Goal: Transaction & Acquisition: Purchase product/service

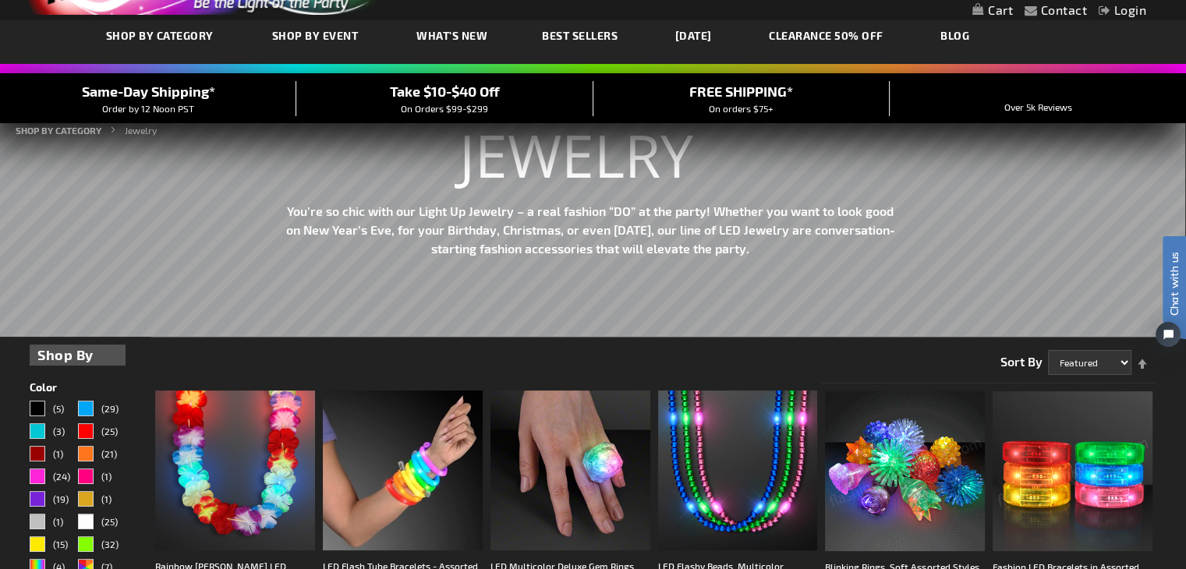
scroll to position [234, 0]
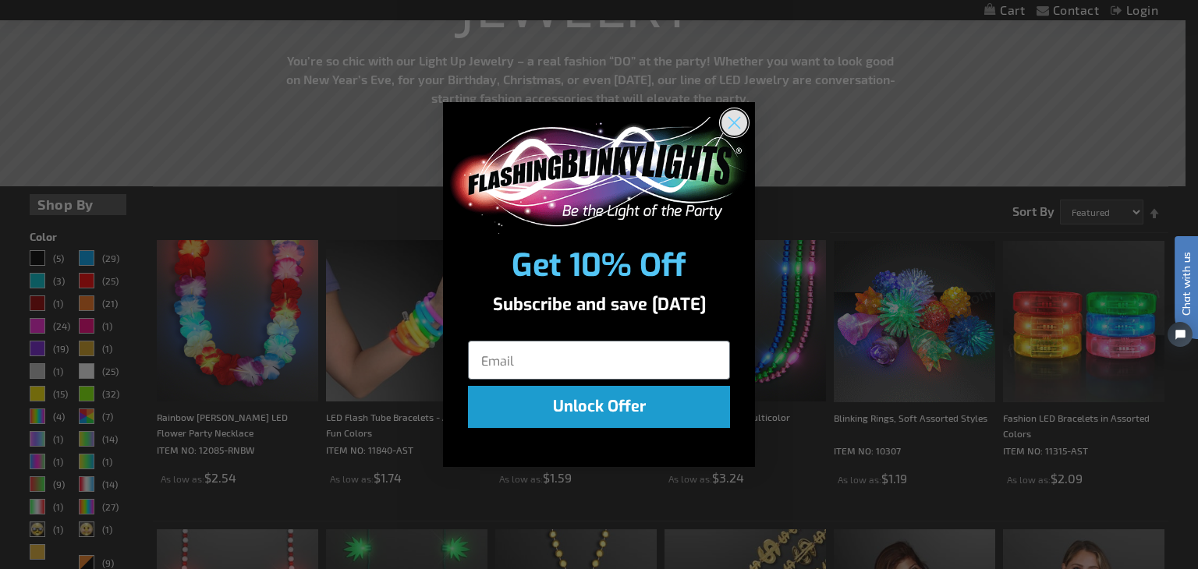
click at [735, 122] on icon "Close dialog" at bounding box center [734, 122] width 11 height 11
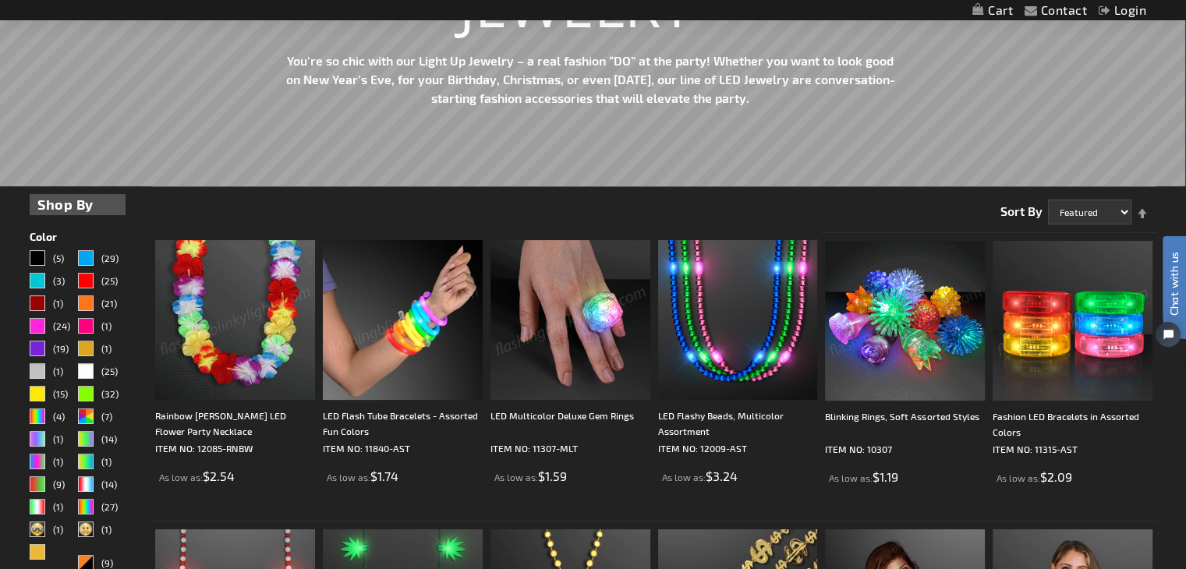
click at [400, 319] on img at bounding box center [403, 320] width 160 height 160
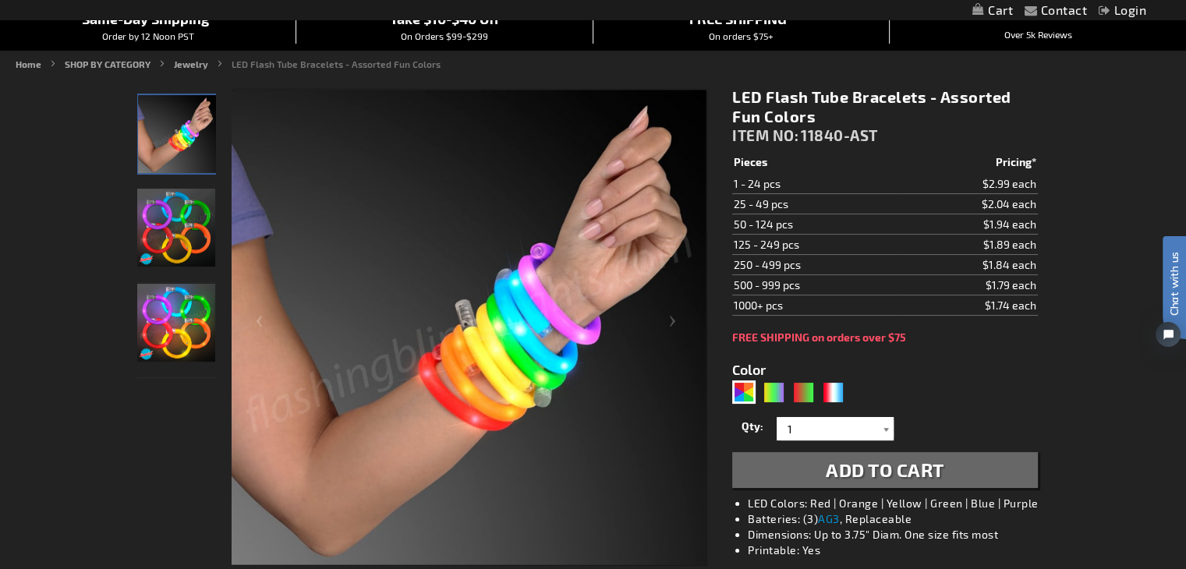
click at [881, 431] on div at bounding box center [886, 428] width 16 height 23
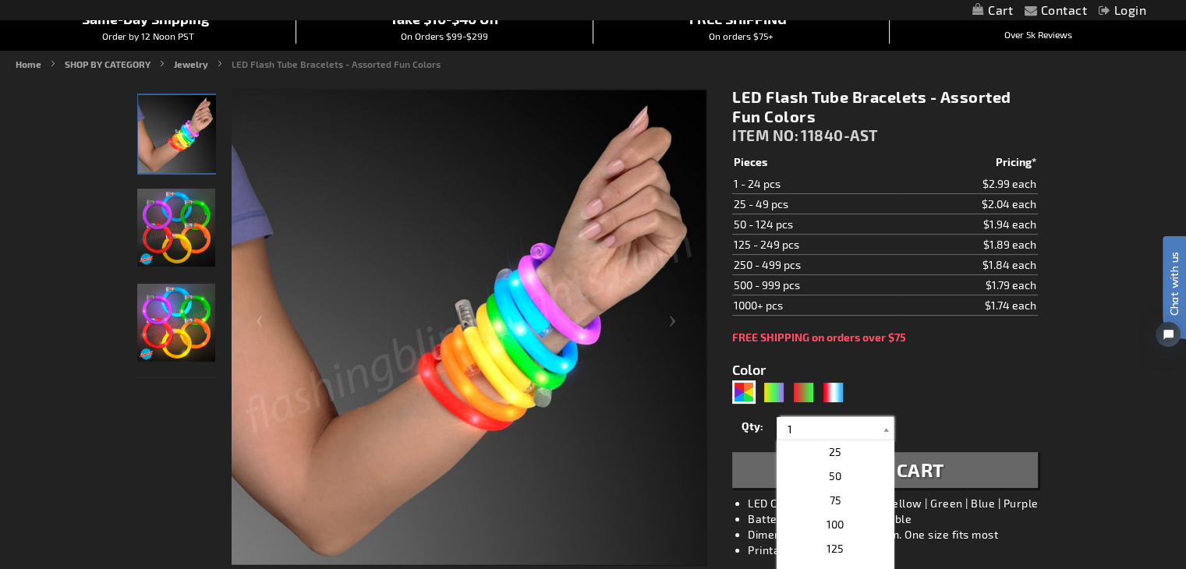
scroll to position [561, 0]
click at [855, 513] on p "75" at bounding box center [835, 520] width 117 height 24
type input "75"
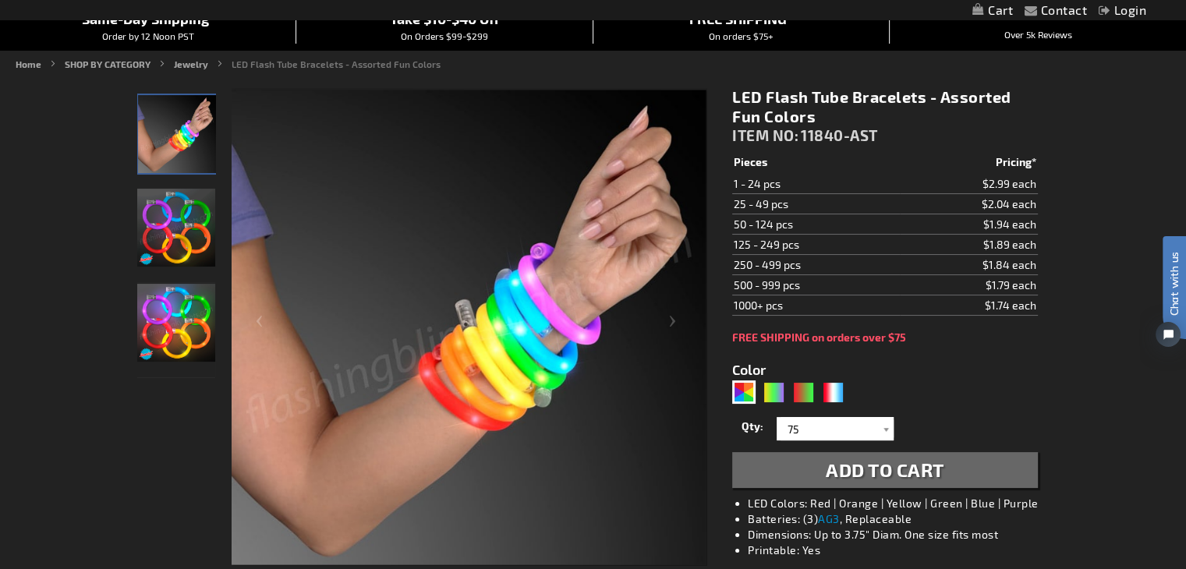
click at [900, 459] on span "Add to Cart" at bounding box center [885, 470] width 119 height 23
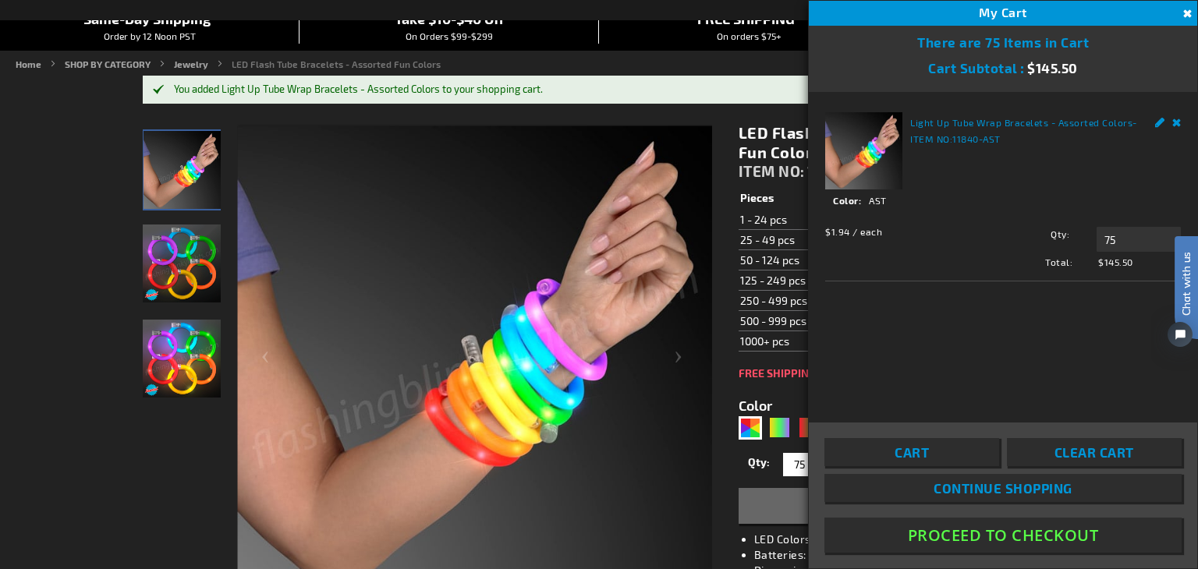
drag, startPoint x: 16, startPoint y: 216, endPoint x: 34, endPoint y: 161, distance: 57.5
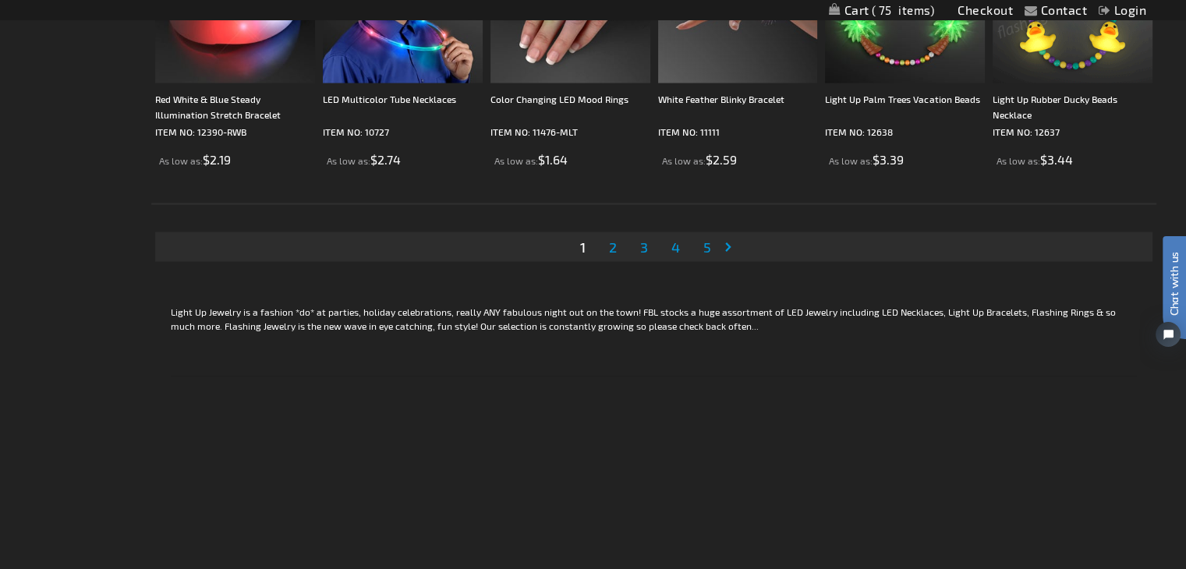
scroll to position [3043, 0]
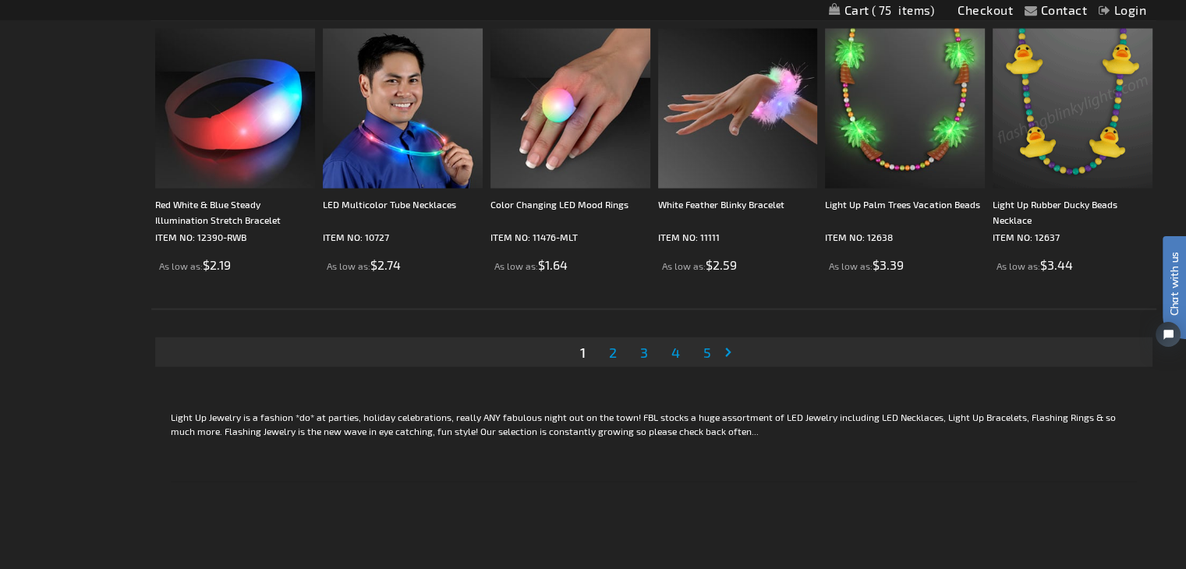
click at [730, 350] on link "Page Next" at bounding box center [732, 352] width 16 height 23
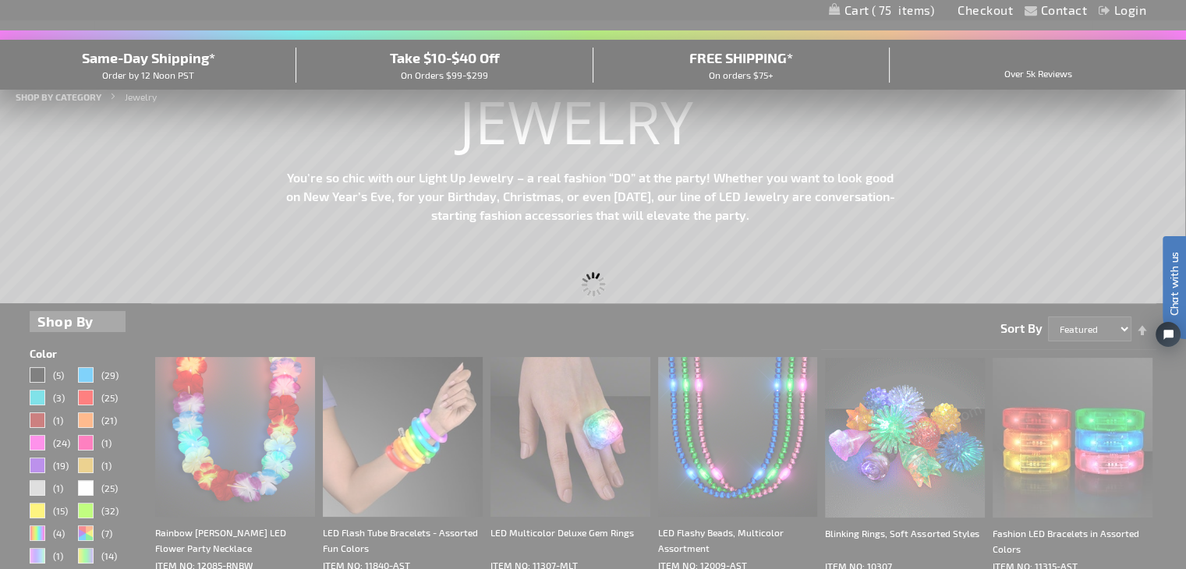
scroll to position [10, 0]
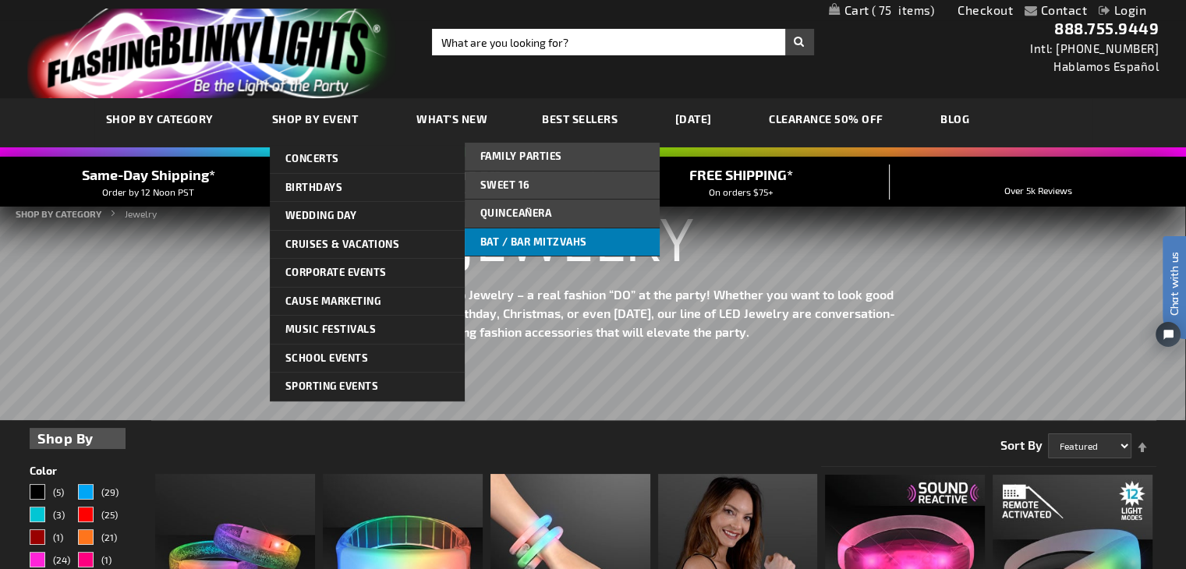
click at [593, 239] on link "Bat / Bar Mitzvahs" at bounding box center [562, 243] width 195 height 28
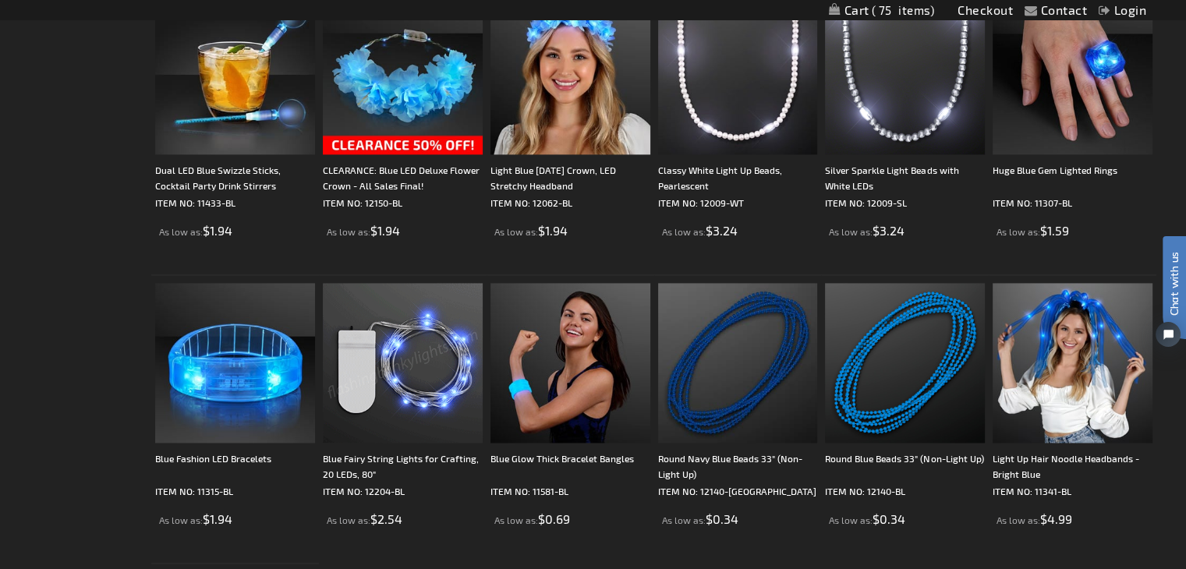
scroll to position [1950, 0]
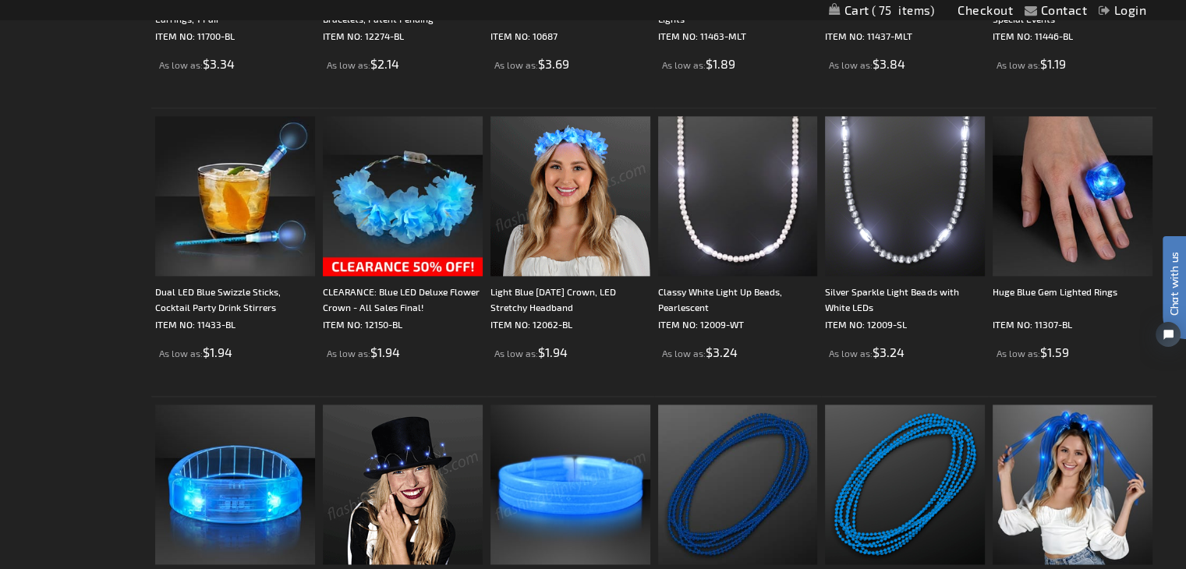
click at [583, 207] on img at bounding box center [571, 196] width 160 height 160
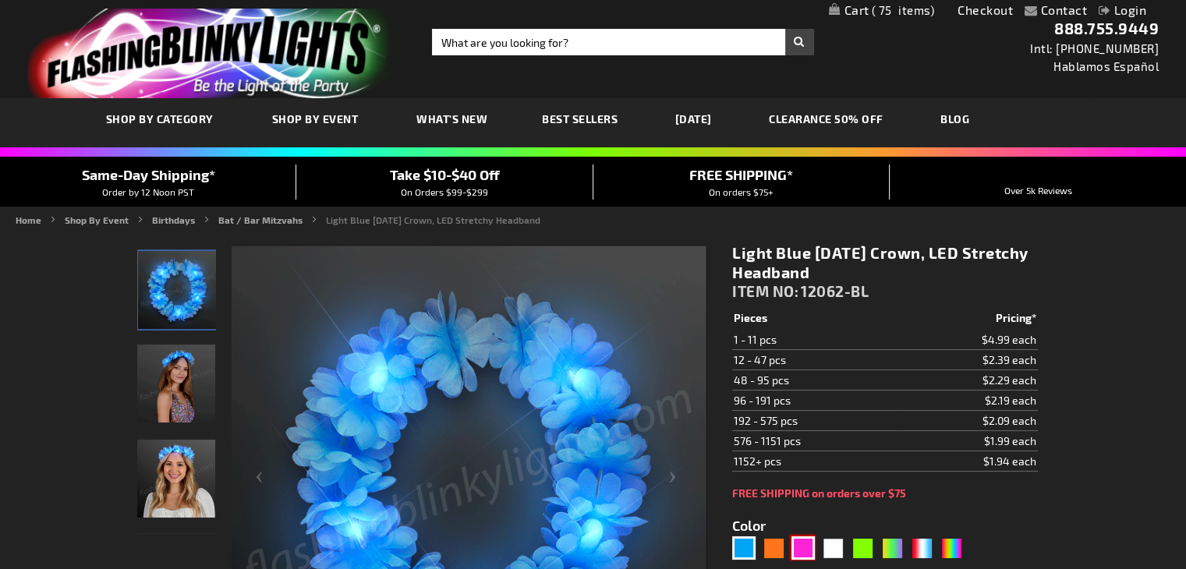
click at [801, 542] on div "Pink" at bounding box center [803, 548] width 23 height 23
type input "5639"
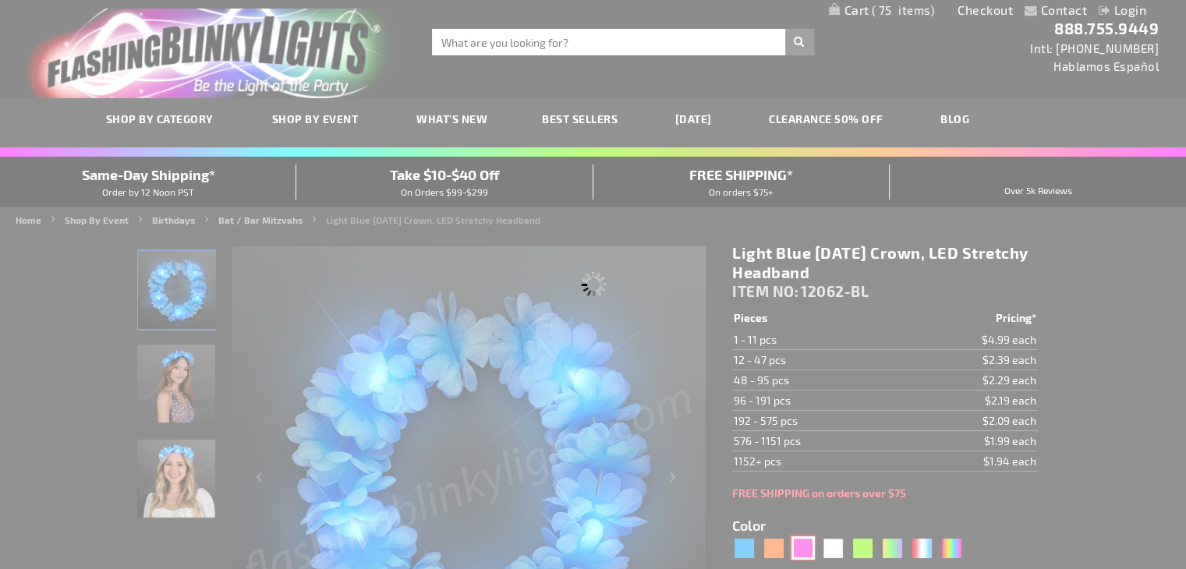
type input "12062-PK"
type input "Customize - Pink LED Flower Headbands, Light Up Festival Fashion - ITEM NO: 120…"
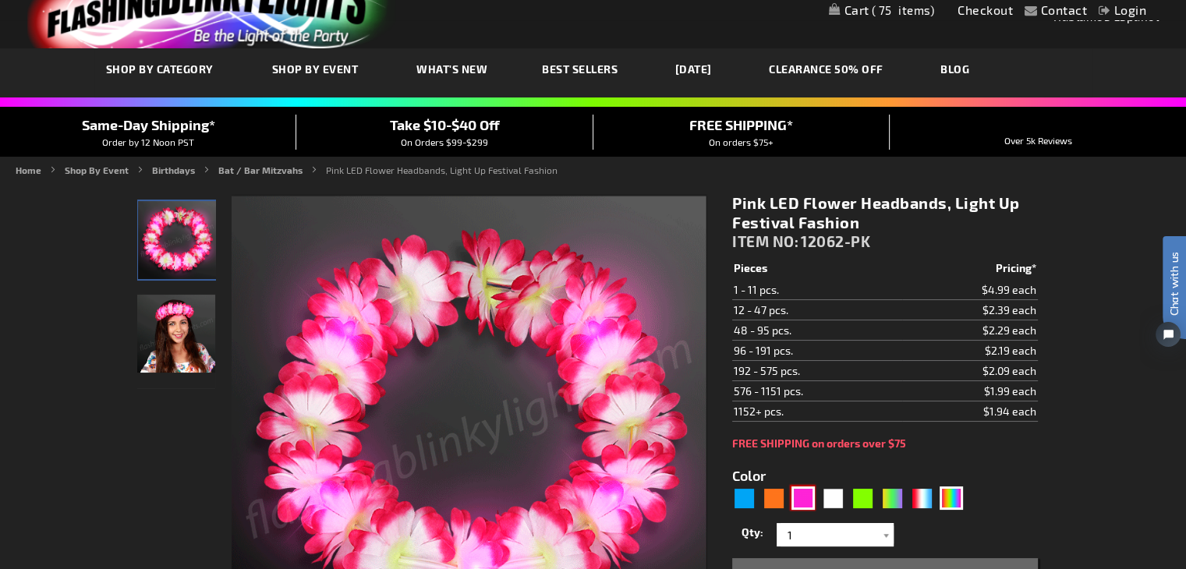
scroll to position [78, 0]
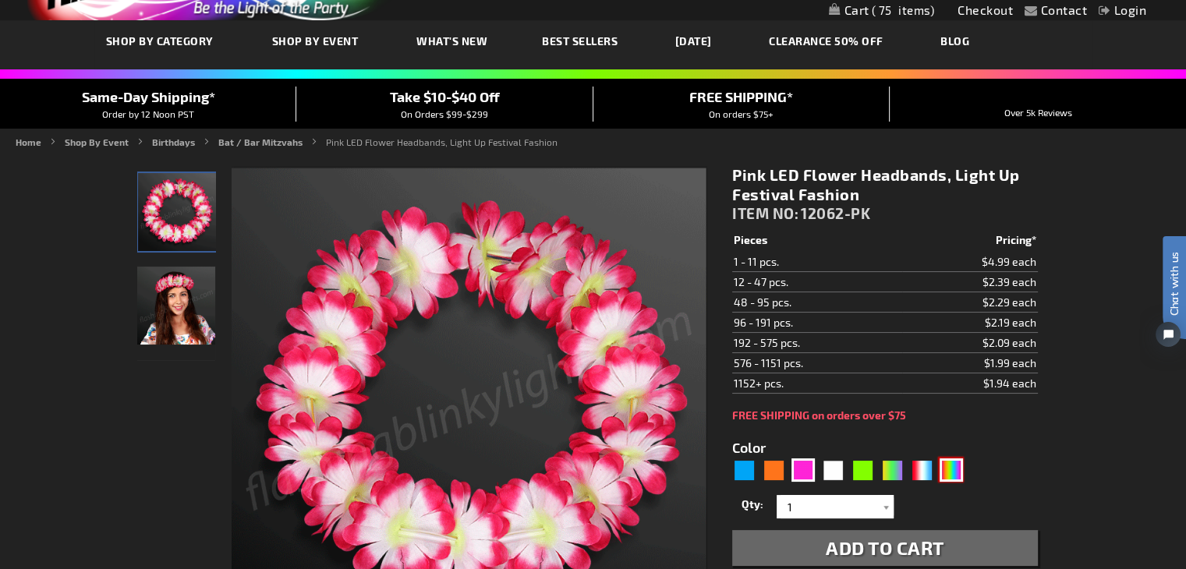
click at [951, 474] on div "Multicolor" at bounding box center [951, 470] width 23 height 23
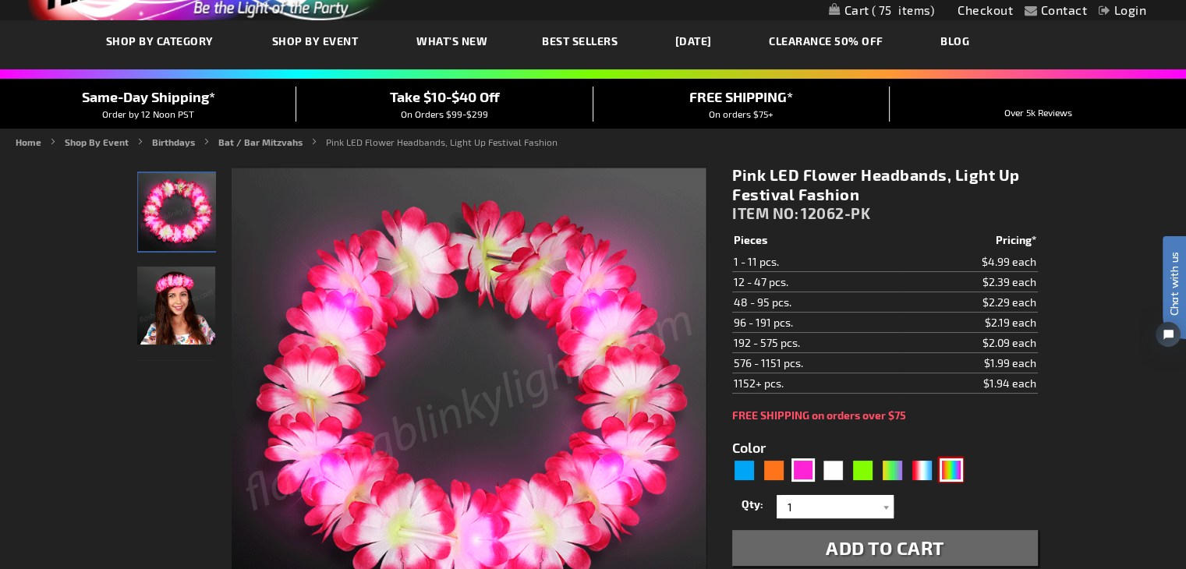
type input "5659"
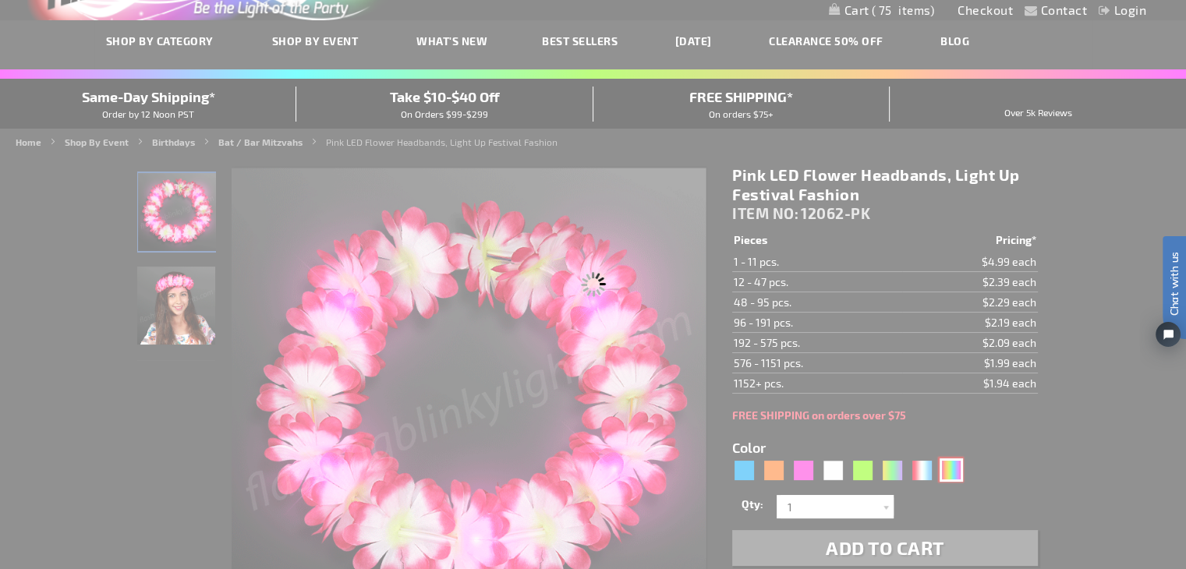
type input "12062-RNBW"
type input "Customize - LED Rainbow Flower Crowns, Stretch Headband - ITEM NO: 12062-RNBW"
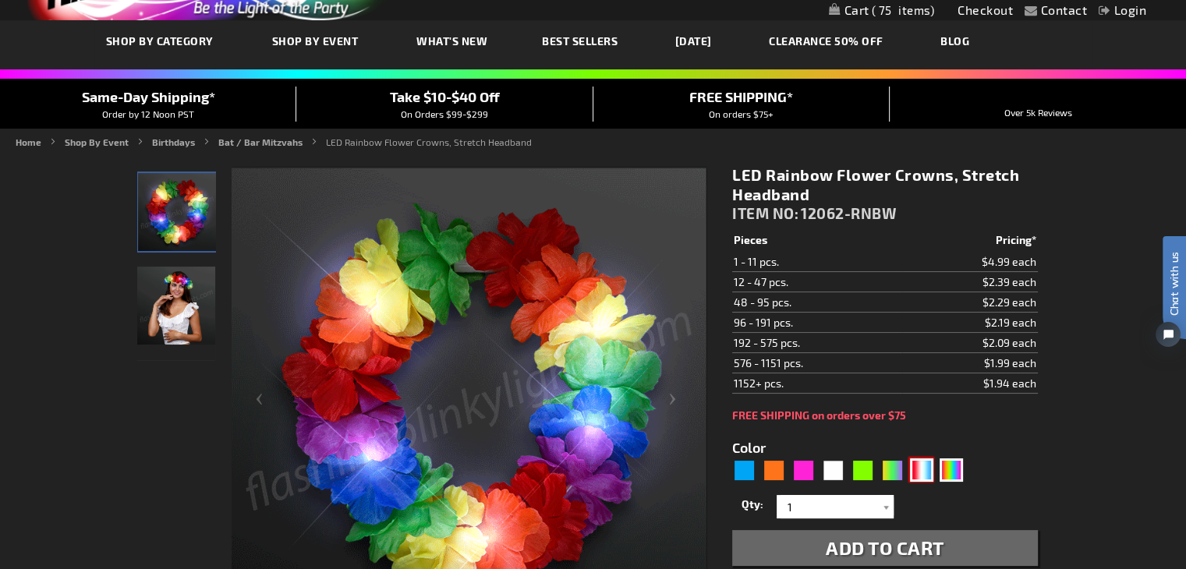
click at [920, 471] on div "RWB" at bounding box center [921, 470] width 23 height 23
type input "5643"
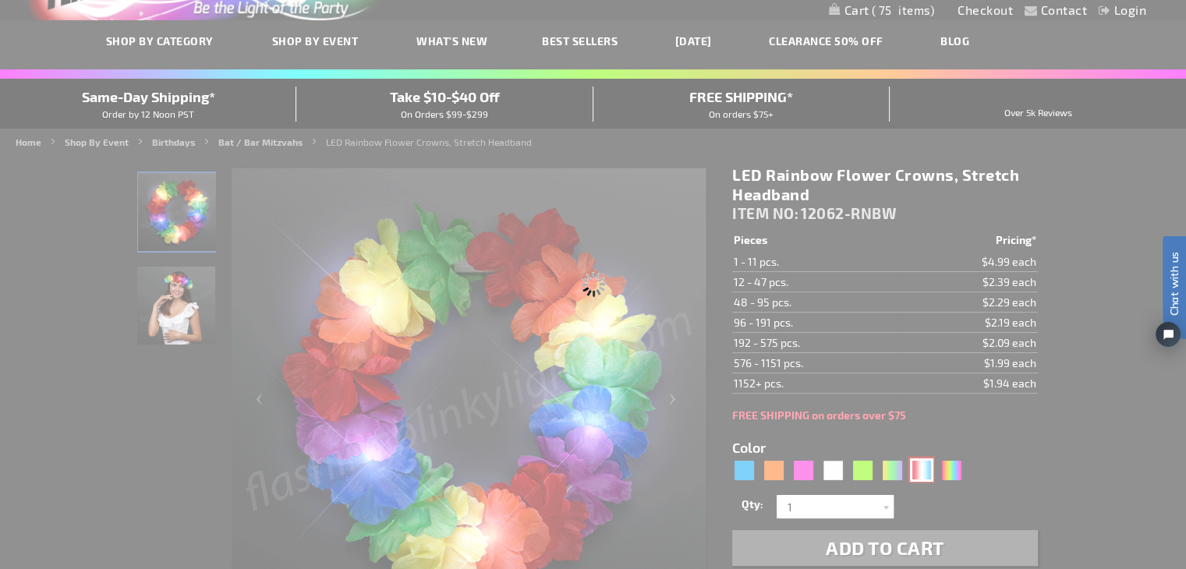
type input "12062-RWB"
type input "Customize - Light Up Red White &amp; Blue Stretch Flower Crown - ITEM NO: 12062…"
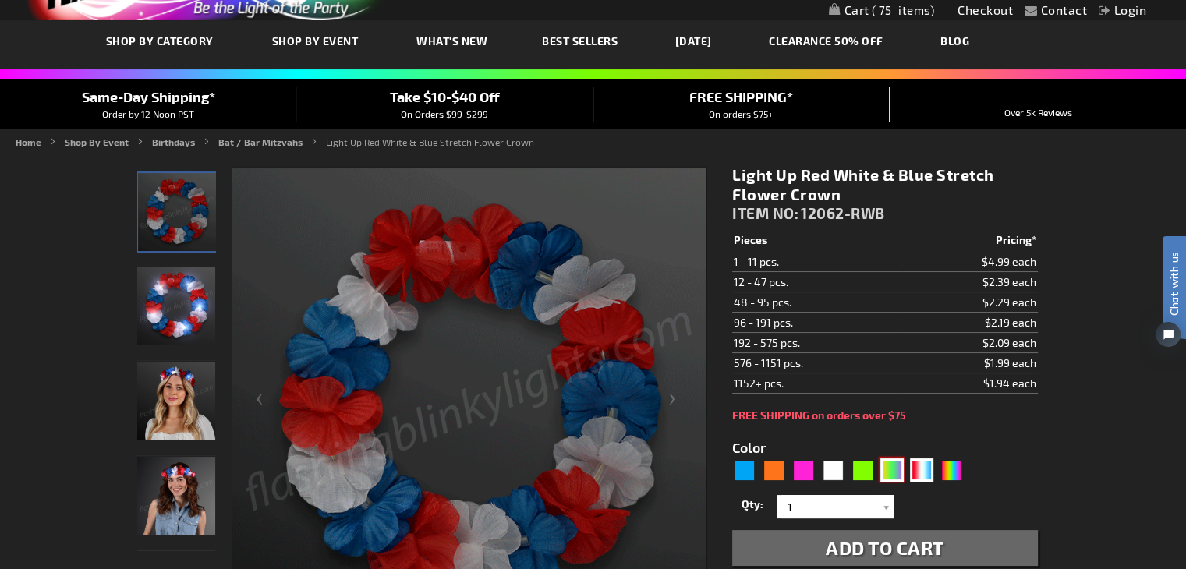
click at [890, 466] on div "PGG" at bounding box center [891, 470] width 23 height 23
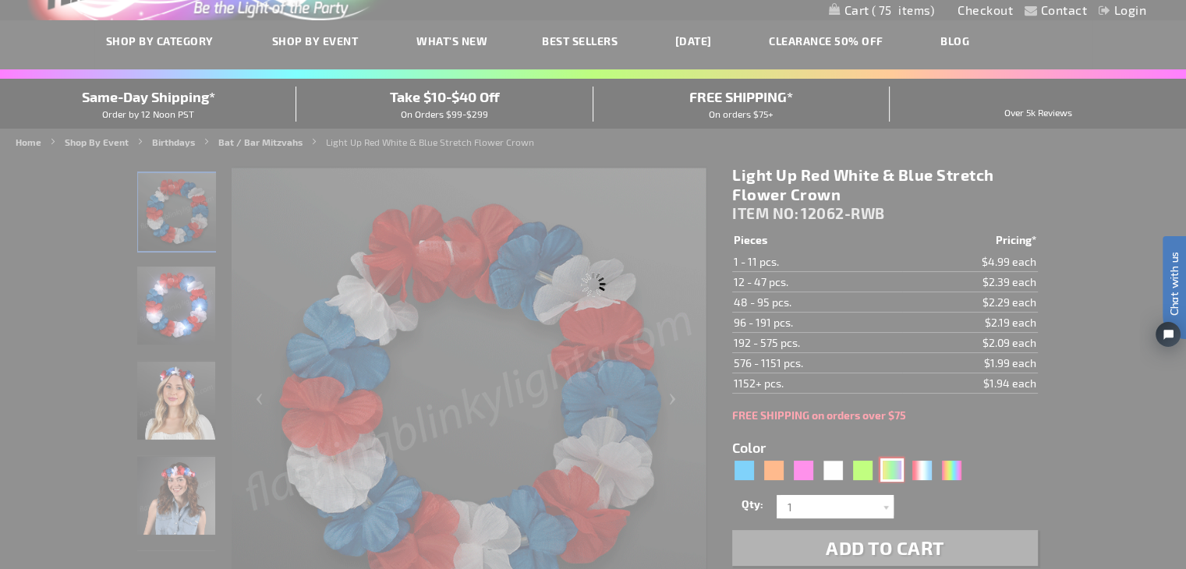
type input "5638"
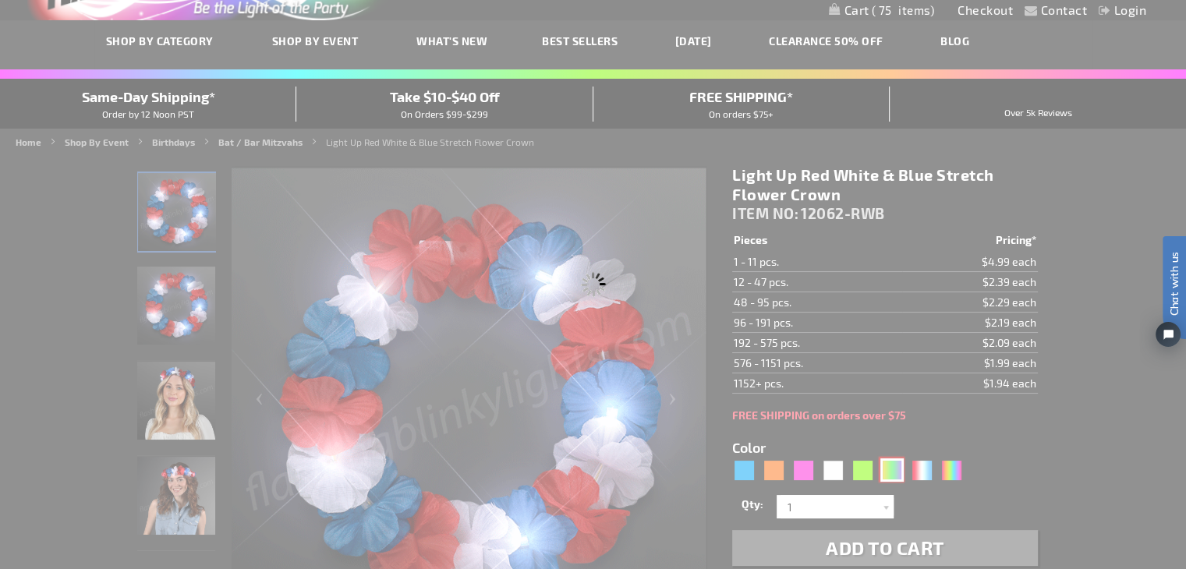
type input "12062-PGG"
type input "Customize - CLEARANCE: LED Mardi Gras Value Flower Crown - All Sales Final! - I…"
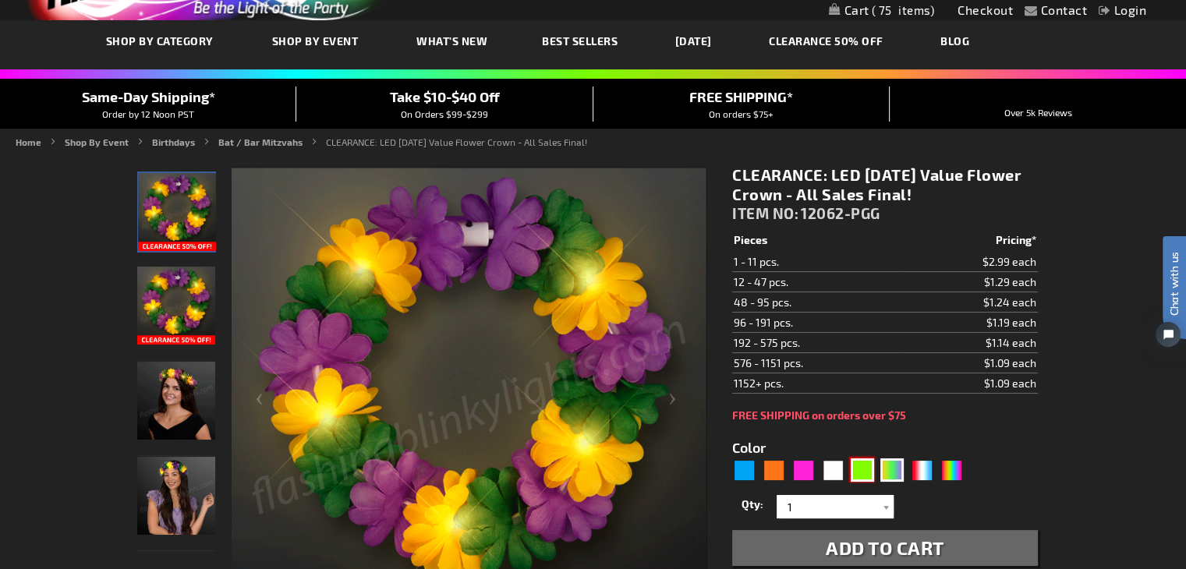
click at [858, 467] on div "Green" at bounding box center [862, 470] width 23 height 23
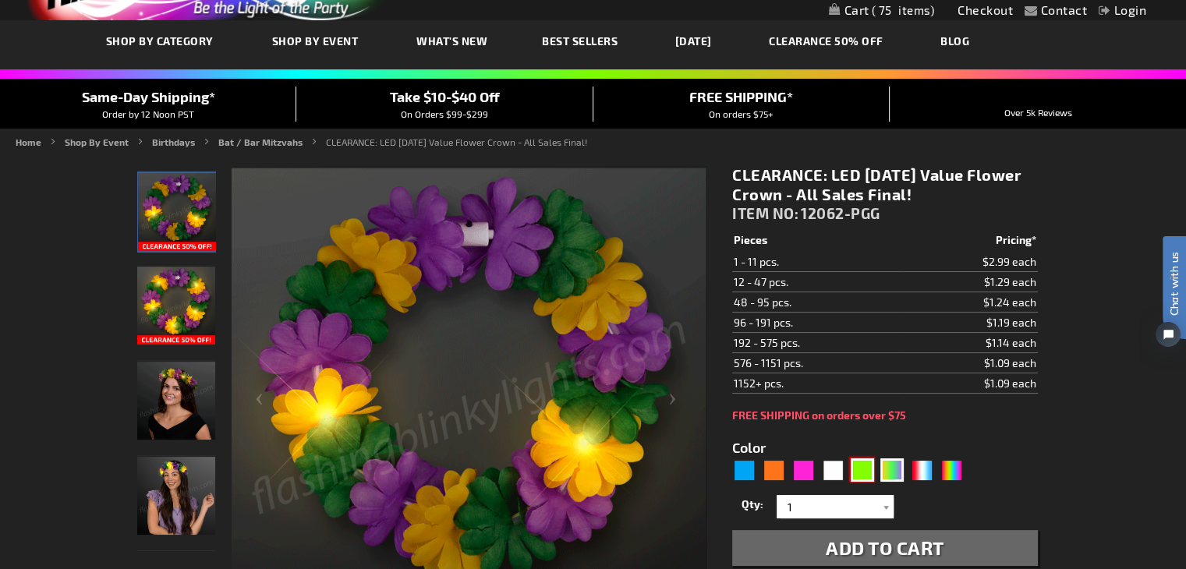
type input "5648"
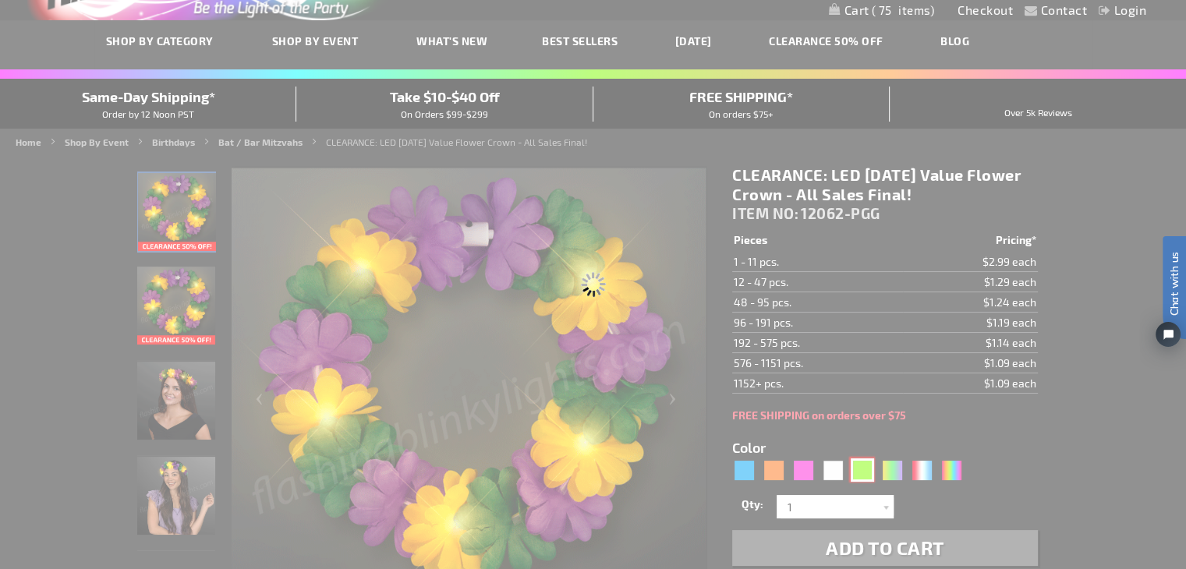
type input "12062-GN"
type input "Customize - Light Up Green Clover Flower Crown - ITEM NO: 12062-GN"
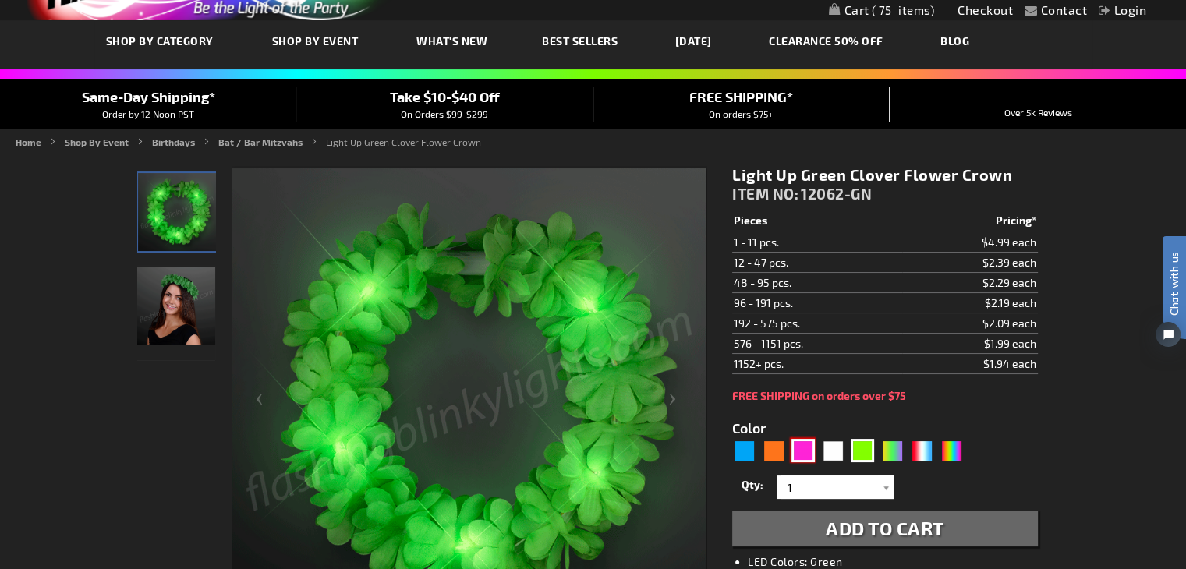
click at [799, 455] on div "Pink" at bounding box center [803, 450] width 23 height 23
type input "5639"
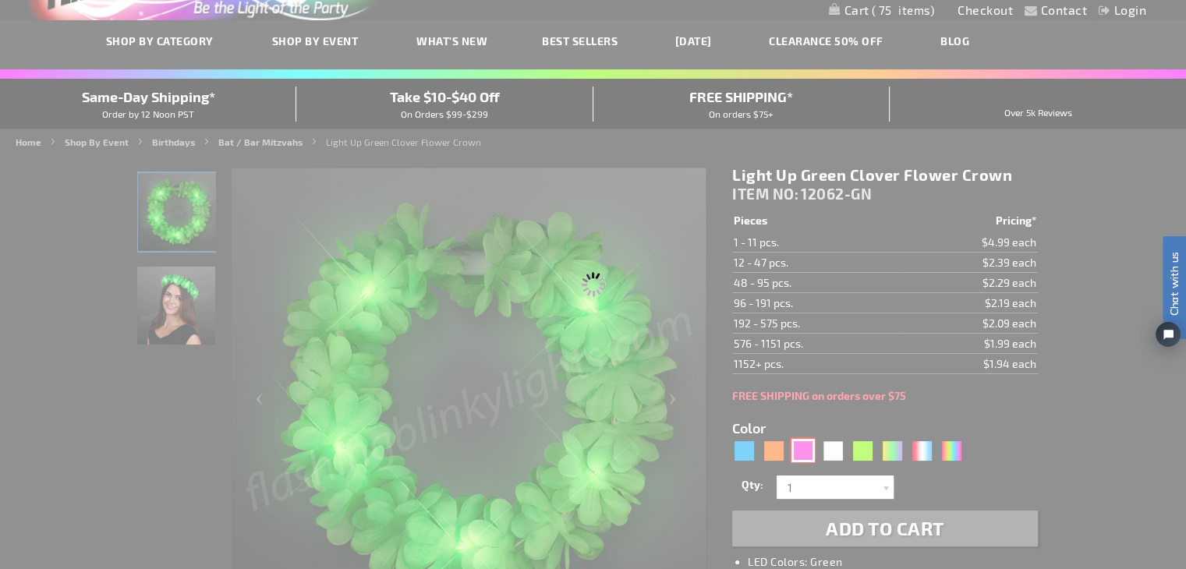
type input "12062-PK"
type input "Customize - Pink LED Flower Headbands, Light Up Festival Fashion - ITEM NO: 120…"
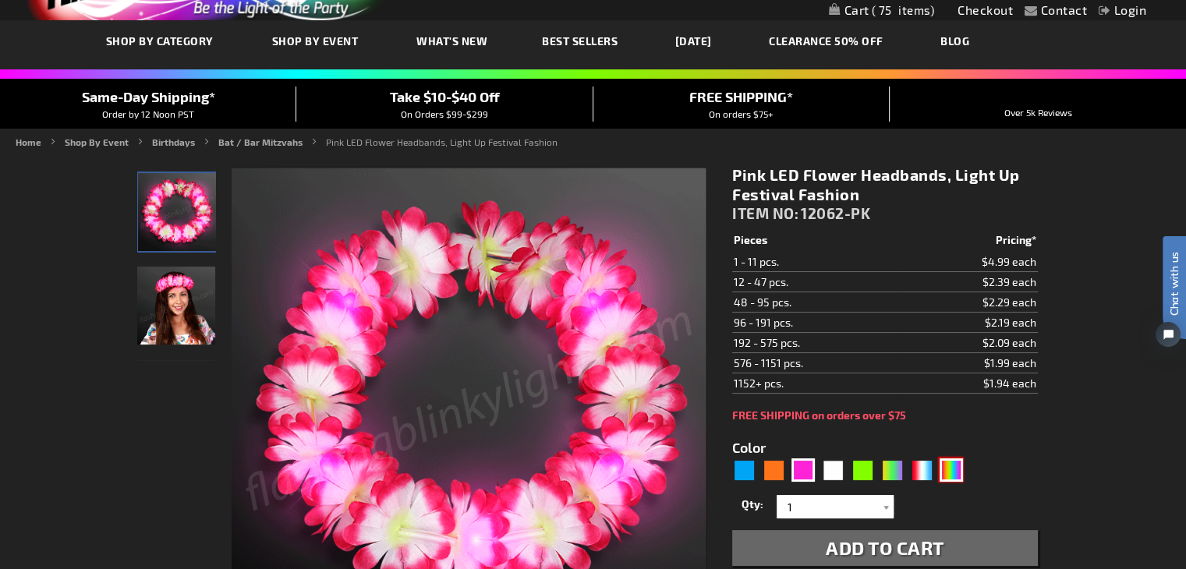
click at [944, 468] on div "Multicolor" at bounding box center [951, 470] width 23 height 23
type input "5659"
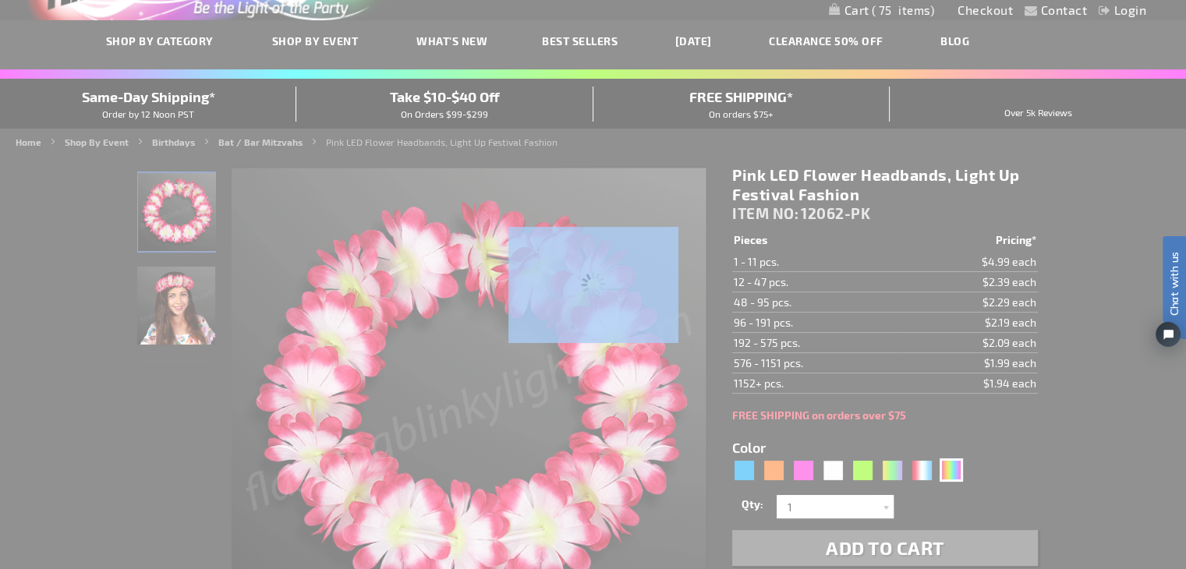
click at [944, 468] on div "Please wait..." at bounding box center [593, 284] width 1186 height 569
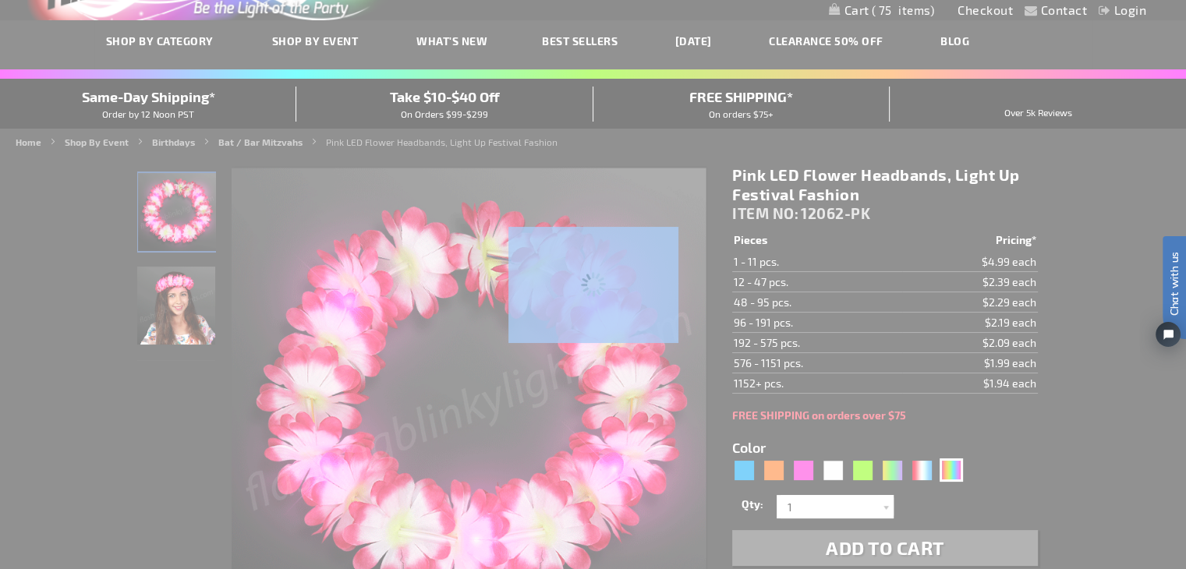
type input "12062-RNBW"
type input "Customize - LED Rainbow Flower Crowns, Stretch Headband - ITEM NO: 12062-RNBW"
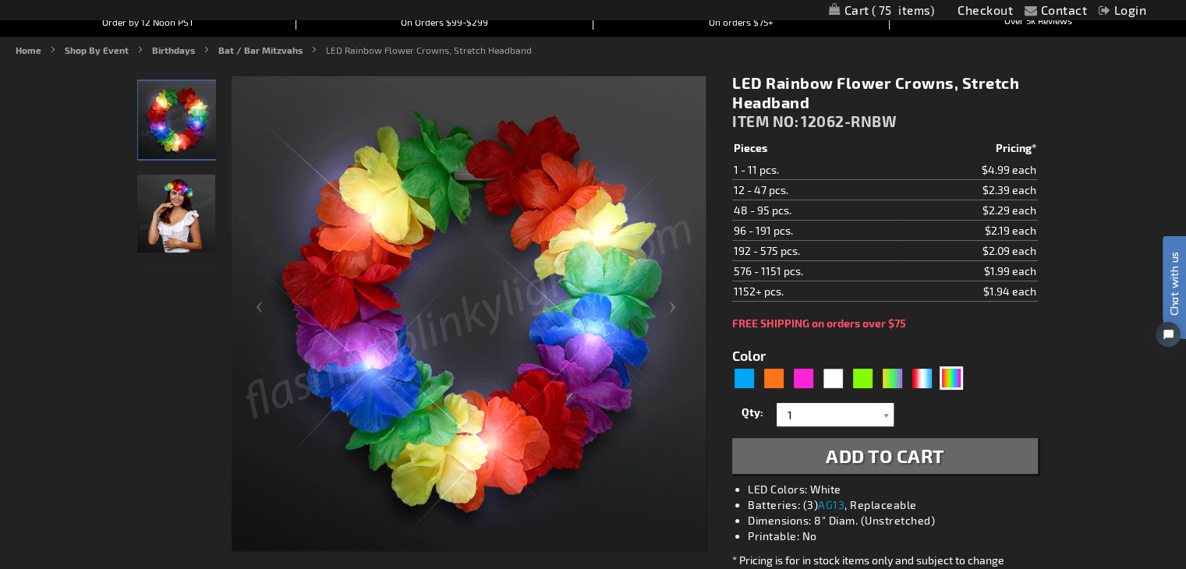
scroll to position [312, 0]
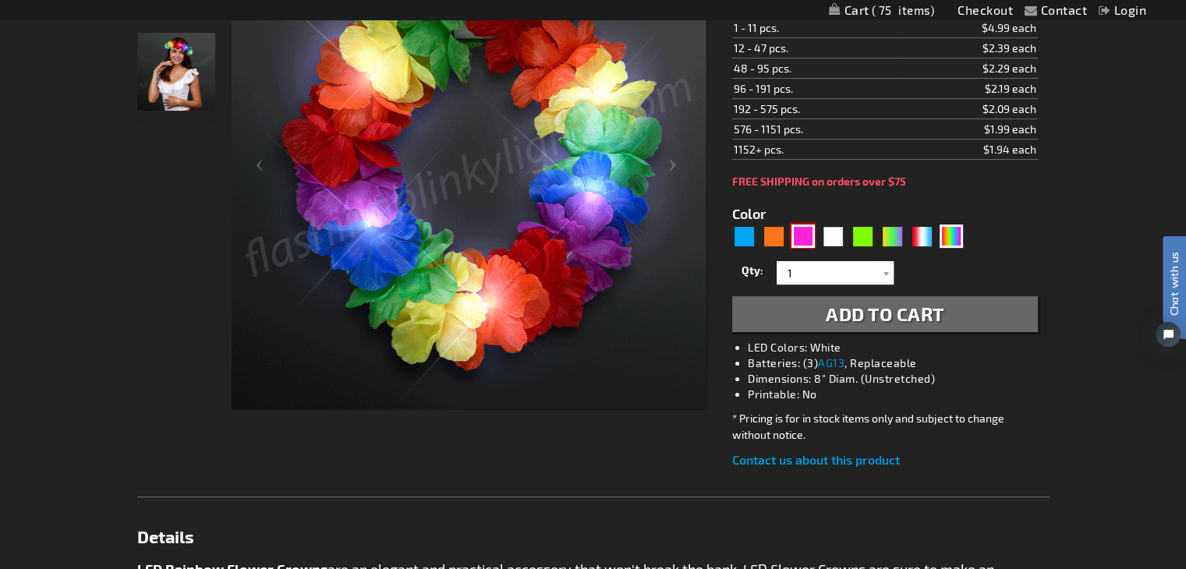
click at [808, 240] on div "Pink" at bounding box center [803, 236] width 23 height 23
type input "5639"
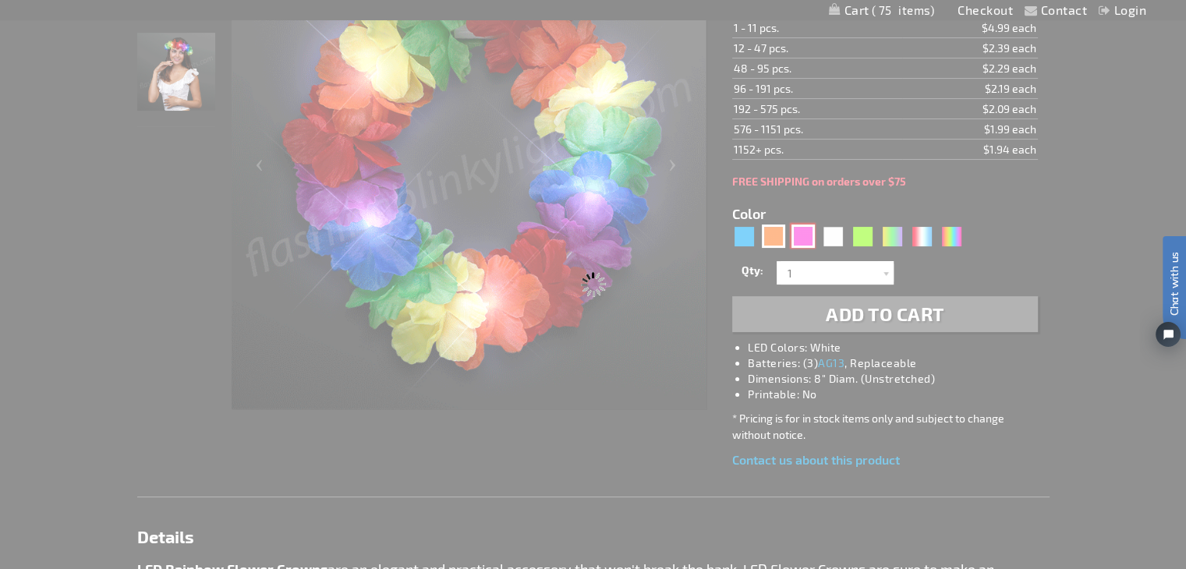
type input "12062-PK"
type input "Customize - Pink LED Flower Headbands, Light Up Festival Fashion - ITEM NO: 120…"
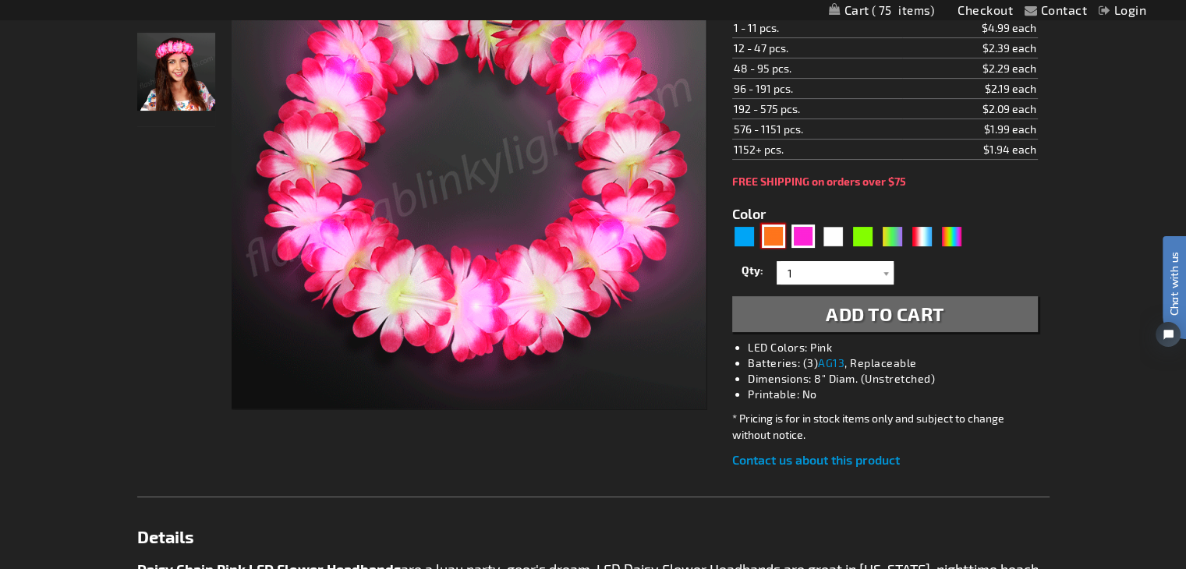
click at [772, 236] on div "Orange" at bounding box center [773, 236] width 23 height 23
type input "5637"
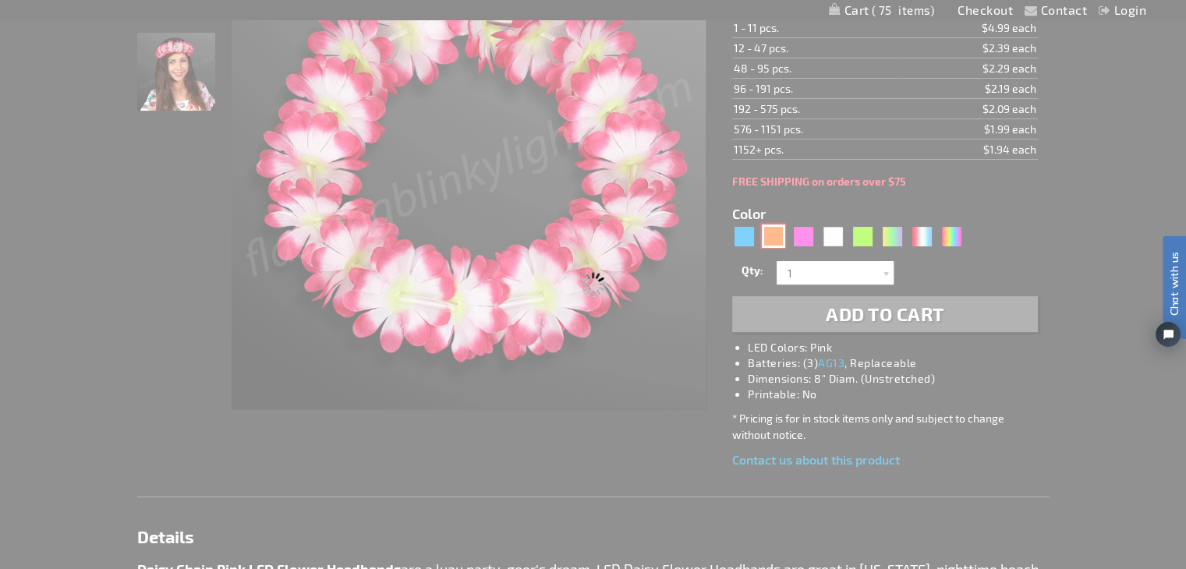
type input "12062-OR"
type input "Customize - Orange Light Up Stretchy Flower Crown - ITEM NO: 12062-OR"
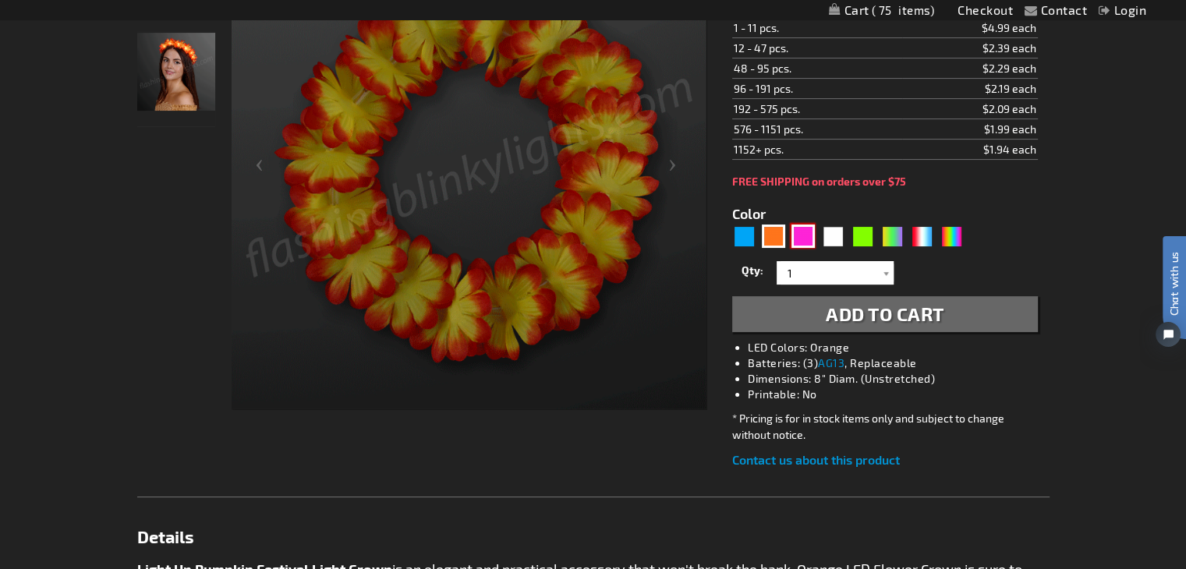
click at [801, 225] on div "Pink" at bounding box center [803, 236] width 23 height 23
type input "5639"
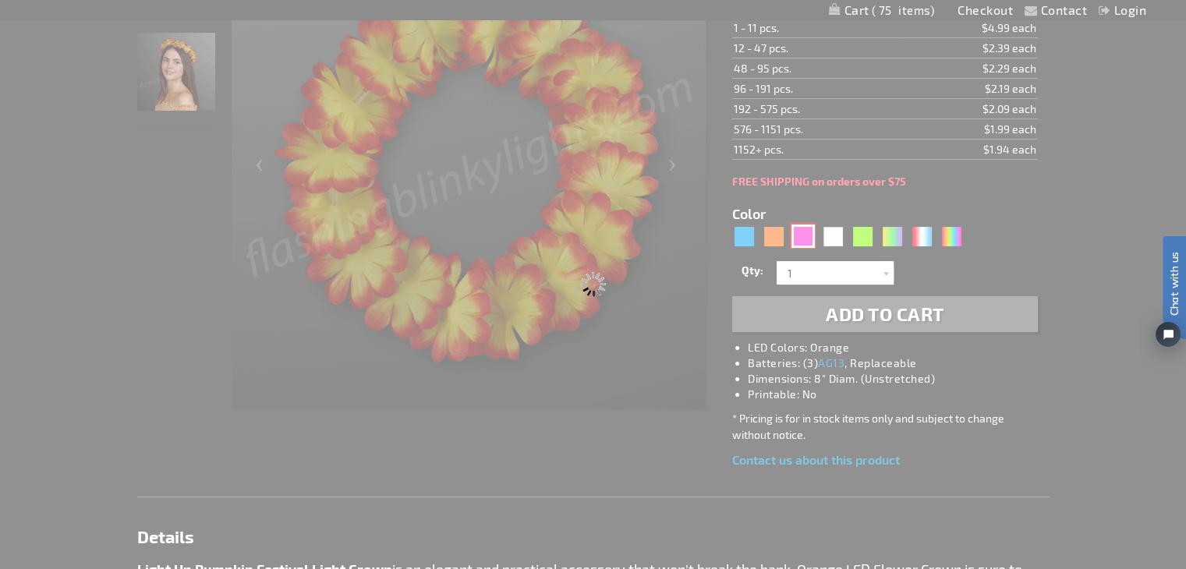
type input "12062-PK"
type input "Customize - Pink LED Flower Headbands, Light Up Festival Fashion - ITEM NO: 120…"
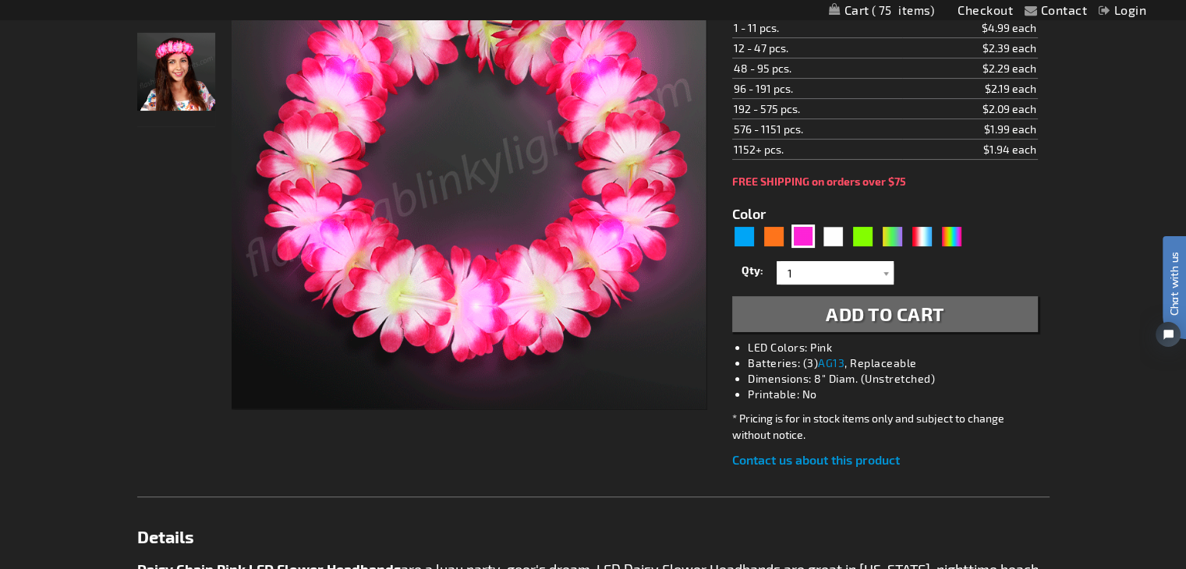
click at [888, 257] on div "Qty 1 2 3 4 5 6 7 8 9 10 11 12 24 36 48 60 72 84 96 108 120 132 144 156 168" at bounding box center [884, 272] width 305 height 31
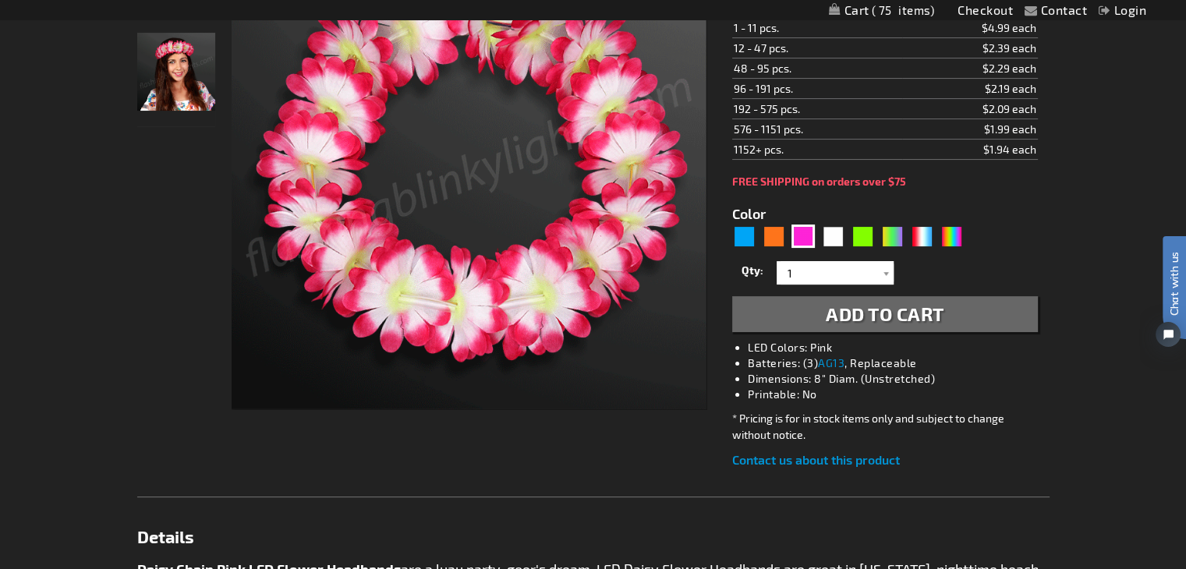
click at [888, 257] on div "Qty 1 2 3 4 5 6 7 8 9 10 11 12 24 36 48 60 72 84 96 108 120 132 144 156 168" at bounding box center [884, 272] width 305 height 31
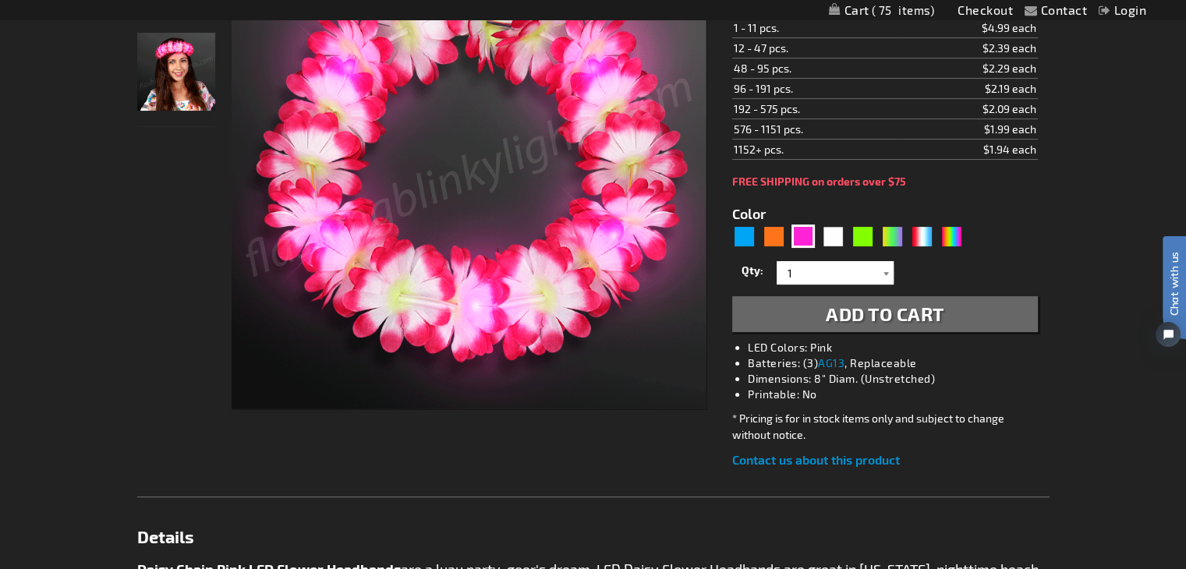
click at [883, 281] on div at bounding box center [886, 272] width 16 height 23
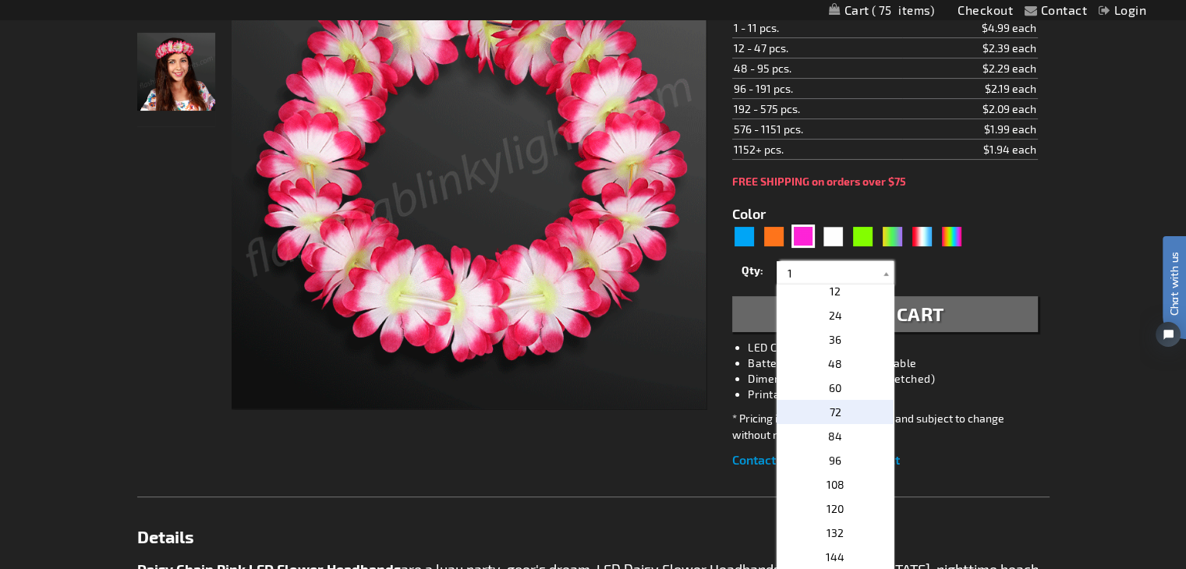
scroll to position [234, 0]
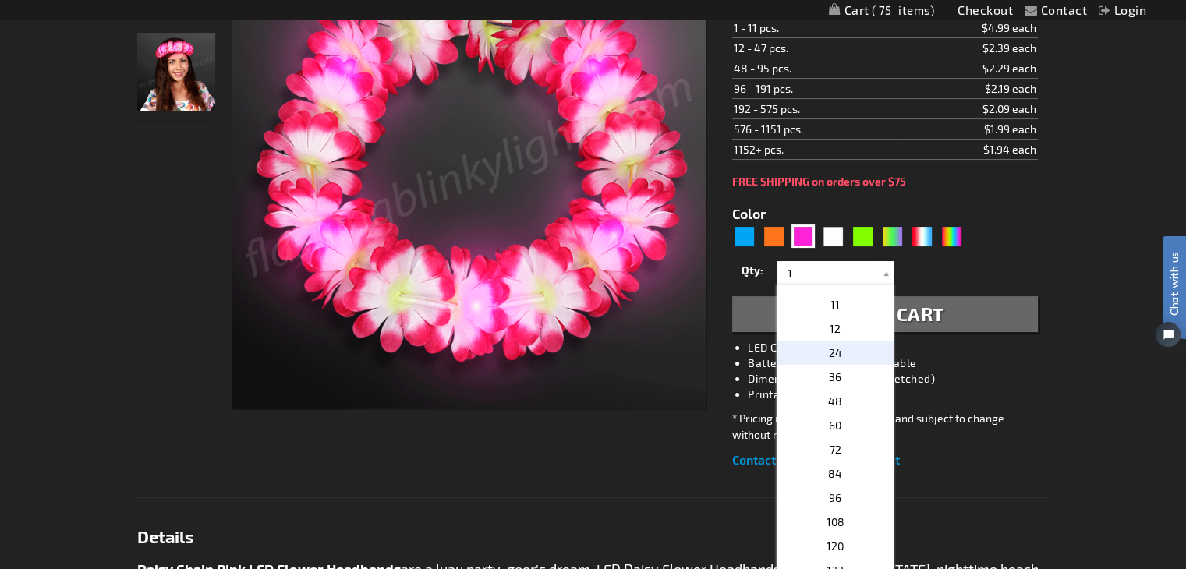
click at [845, 351] on p "24" at bounding box center [835, 353] width 117 height 24
type input "24"
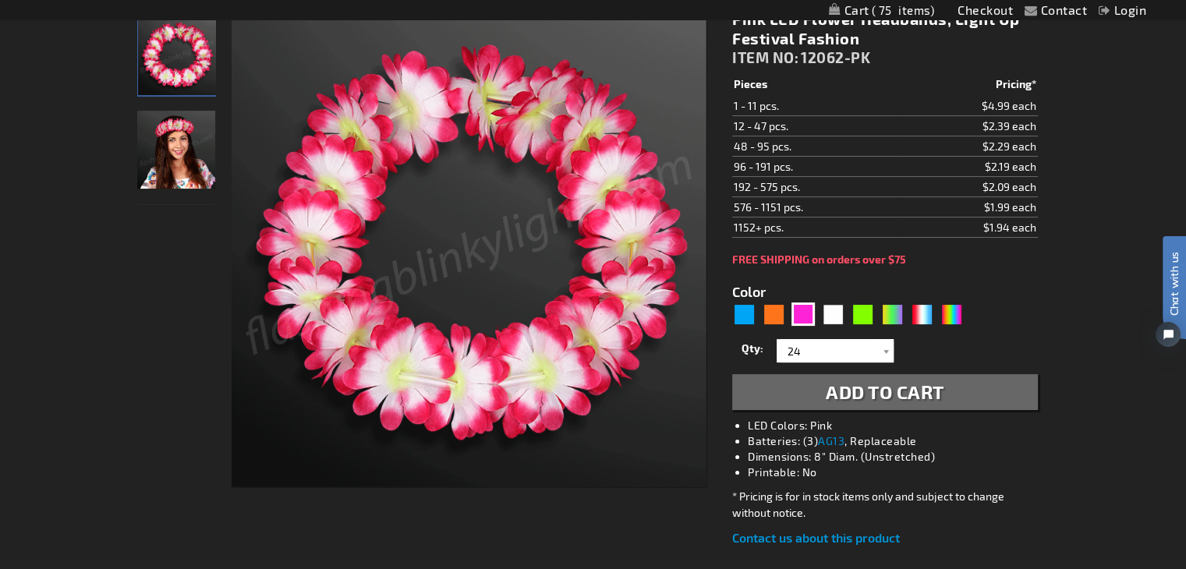
click at [860, 392] on span "Add to Cart" at bounding box center [885, 392] width 119 height 23
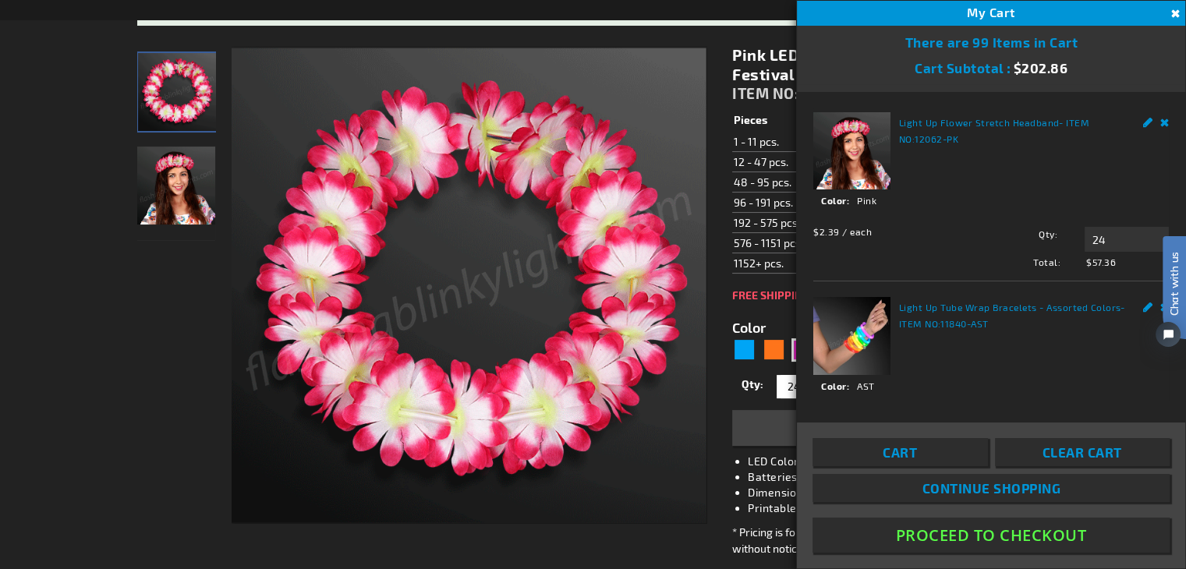
scroll to position [269, 0]
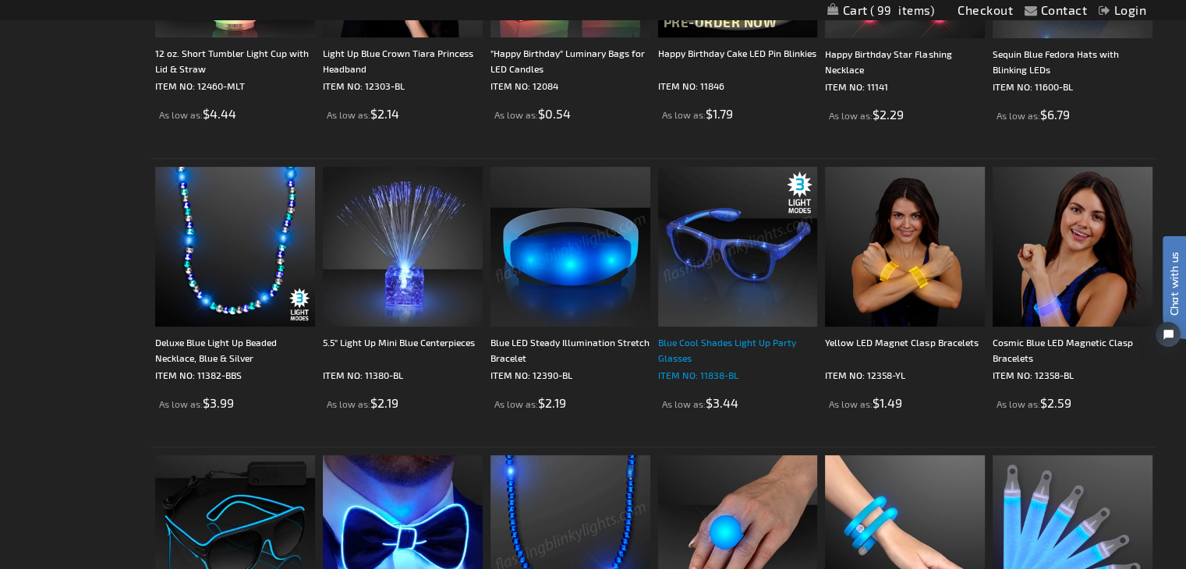
scroll to position [546, 0]
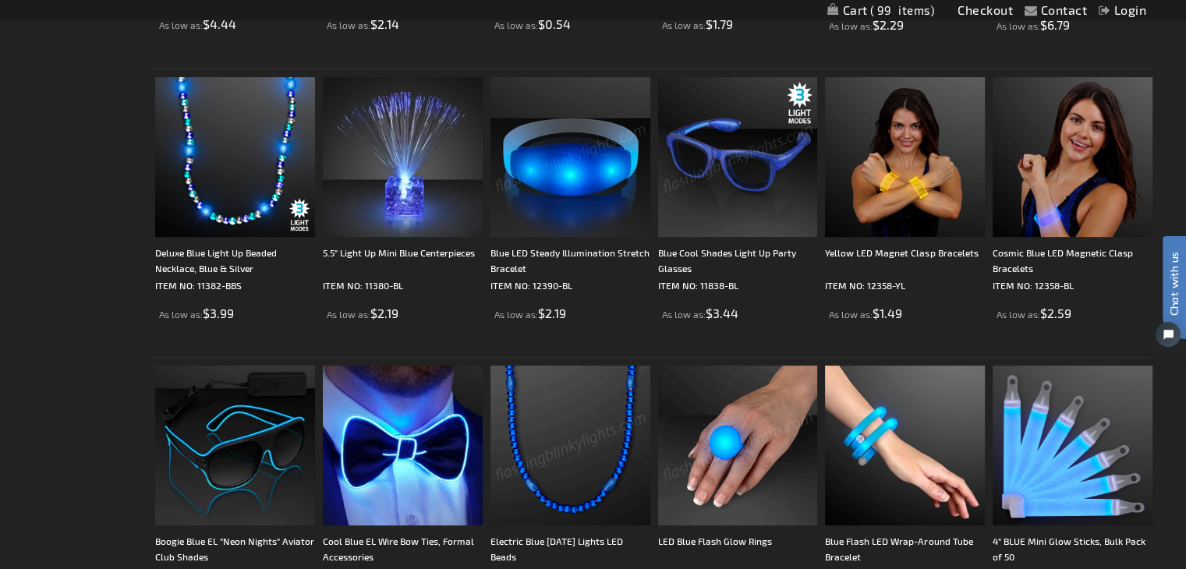
click at [609, 464] on img at bounding box center [571, 446] width 160 height 160
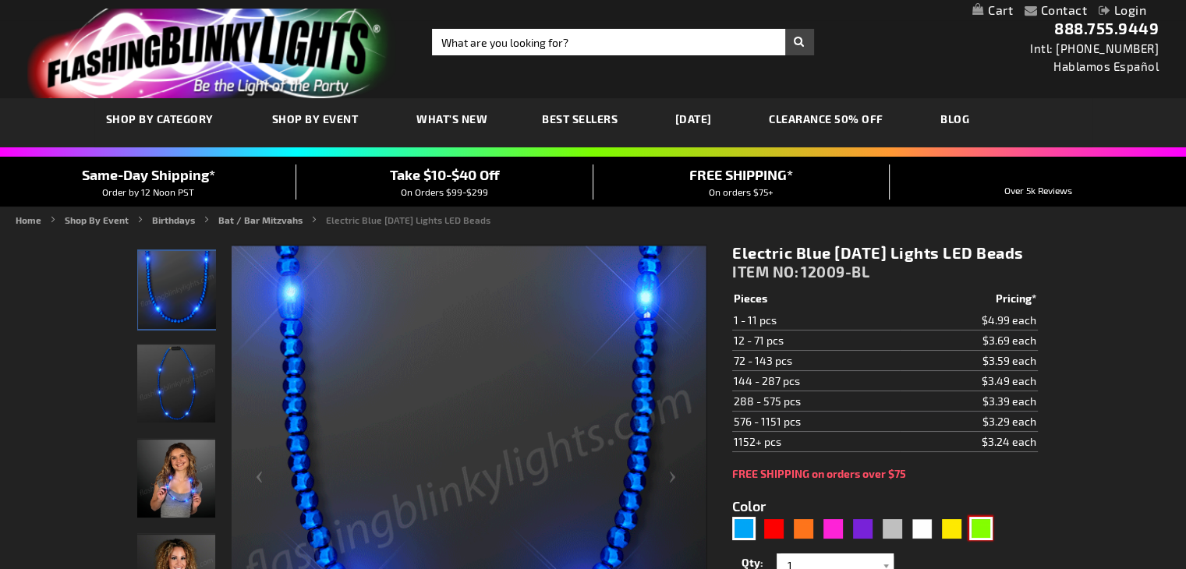
click at [979, 540] on div "Green" at bounding box center [980, 528] width 23 height 23
type input "5648"
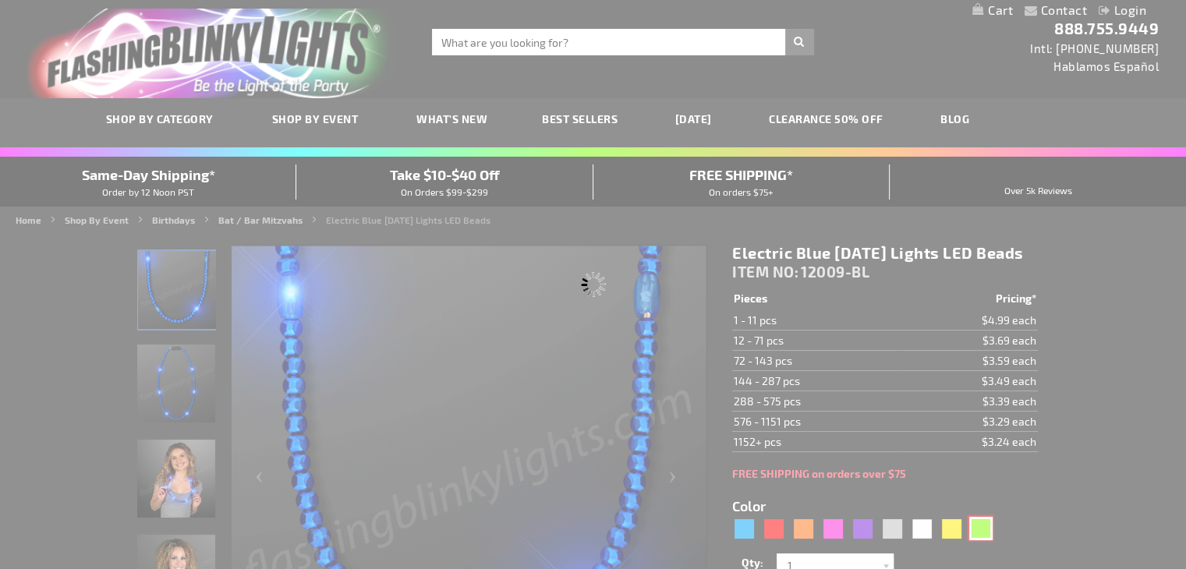
type input "12009-GN"
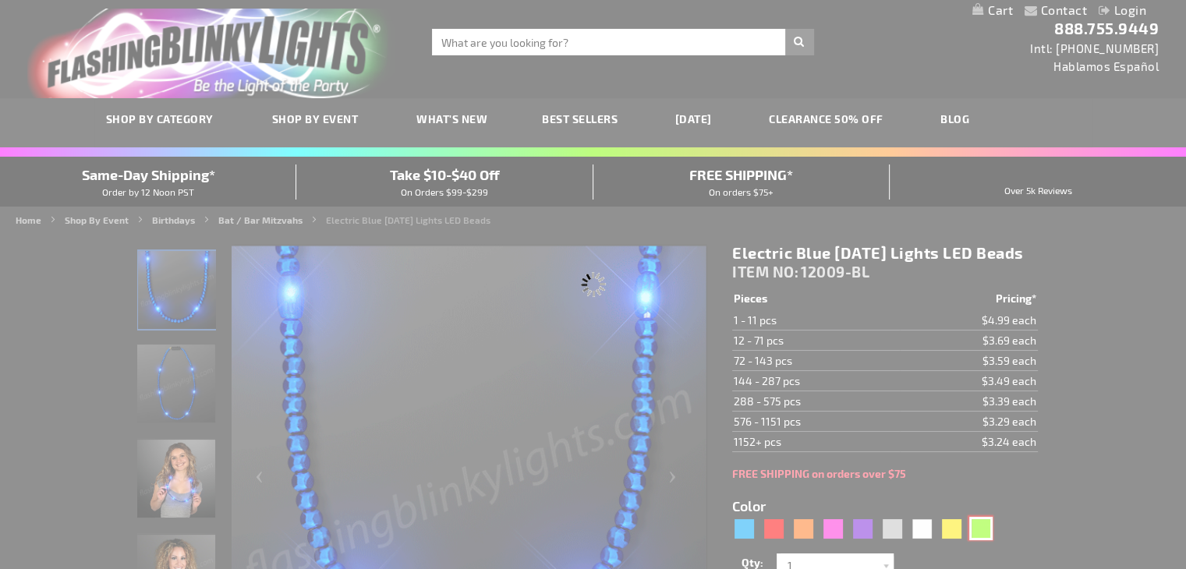
type input "Customize - Green Glow LED Beads Mardi Gras Lights - ITEM NO: 12009-GN"
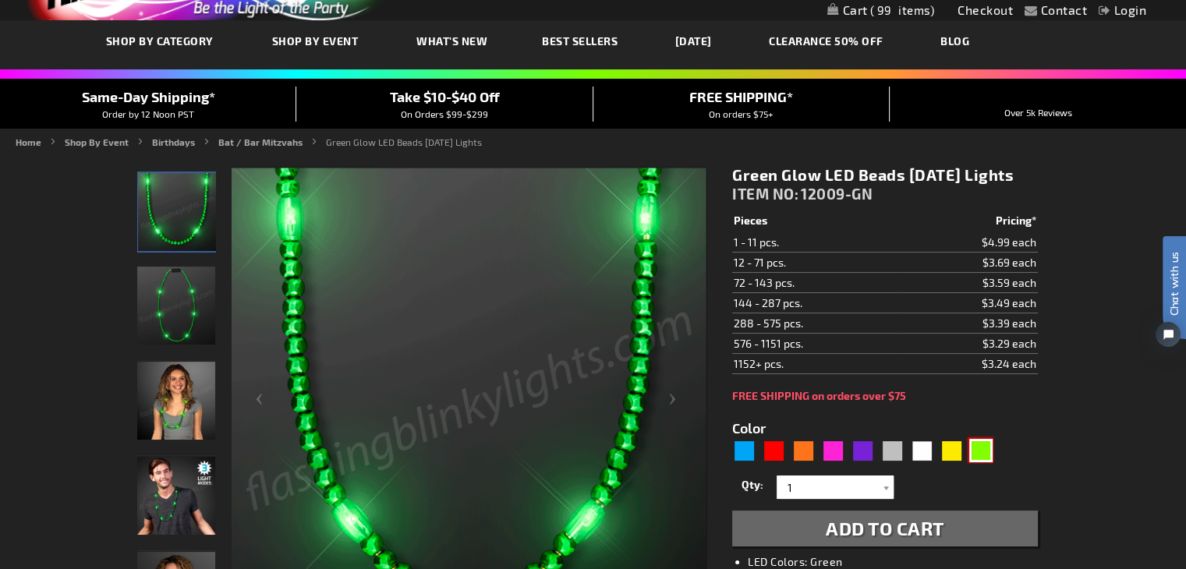
scroll to position [78, 0]
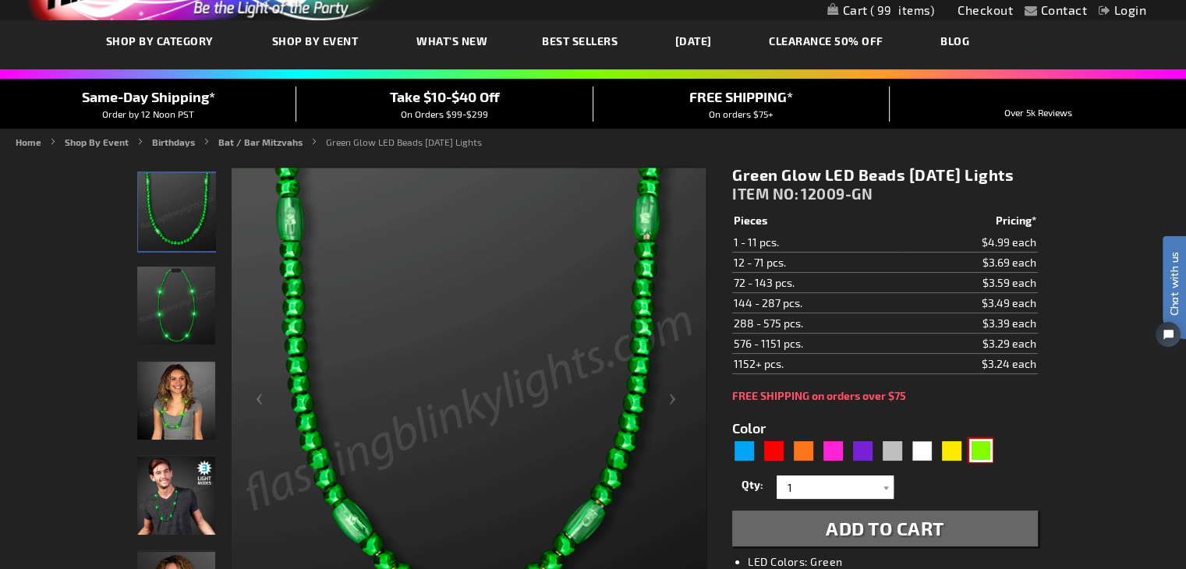
click at [586, 37] on span "Best Sellers" at bounding box center [580, 40] width 76 height 13
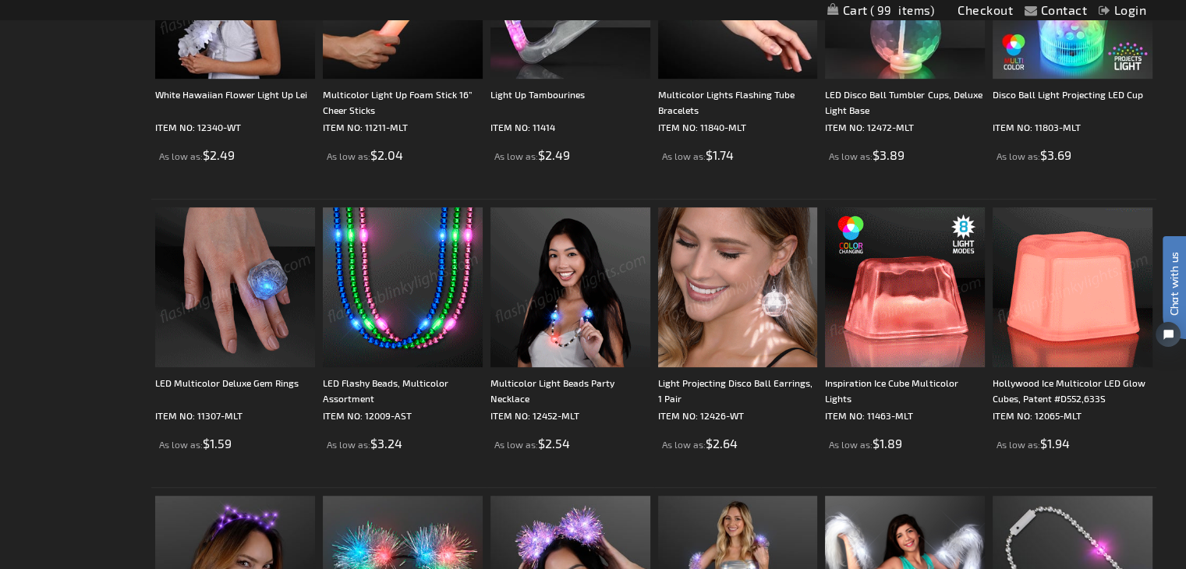
scroll to position [1092, 0]
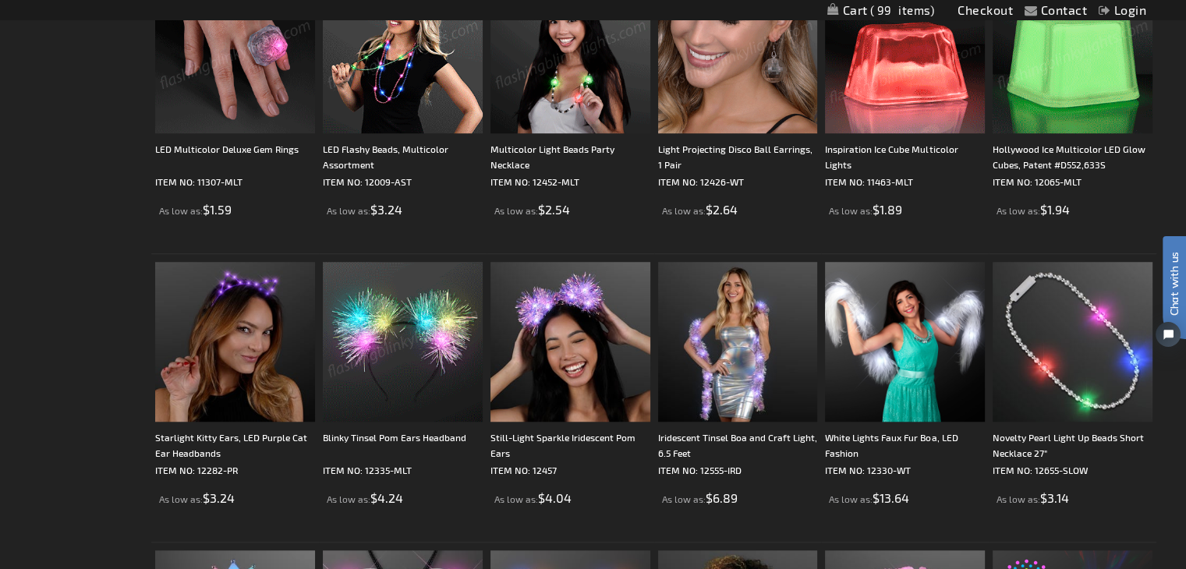
click at [409, 85] on img at bounding box center [403, 53] width 160 height 160
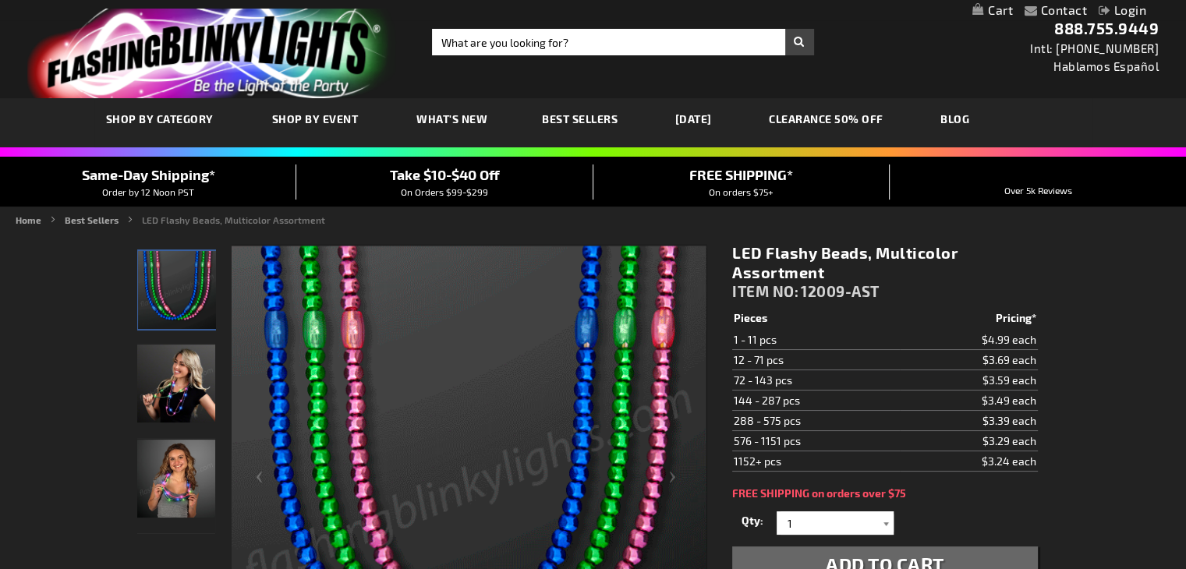
click at [892, 522] on div at bounding box center [886, 523] width 16 height 23
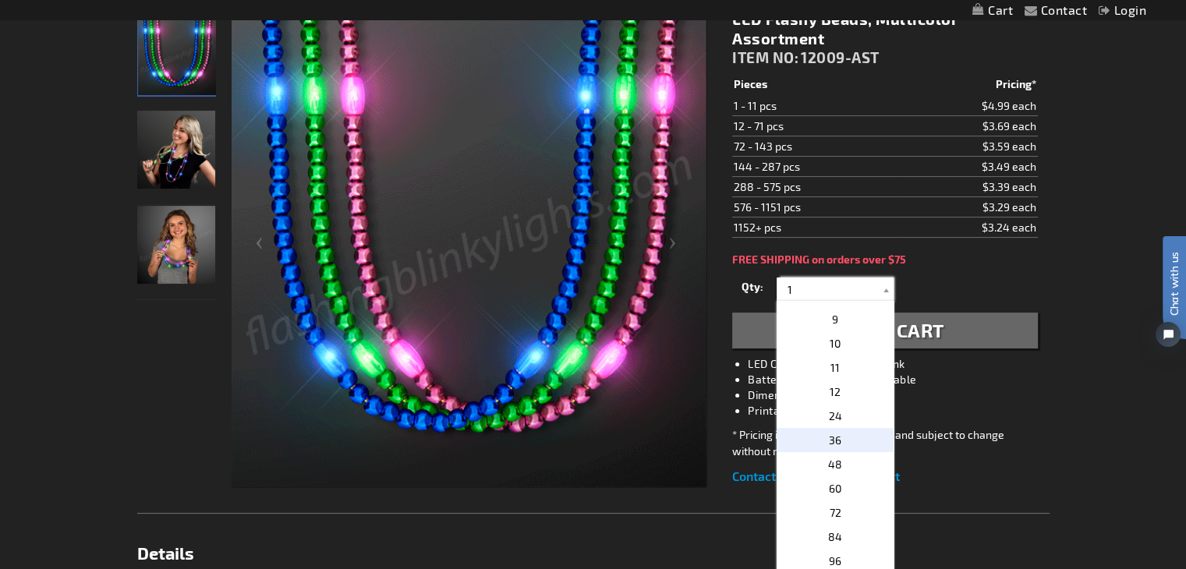
scroll to position [234, 0]
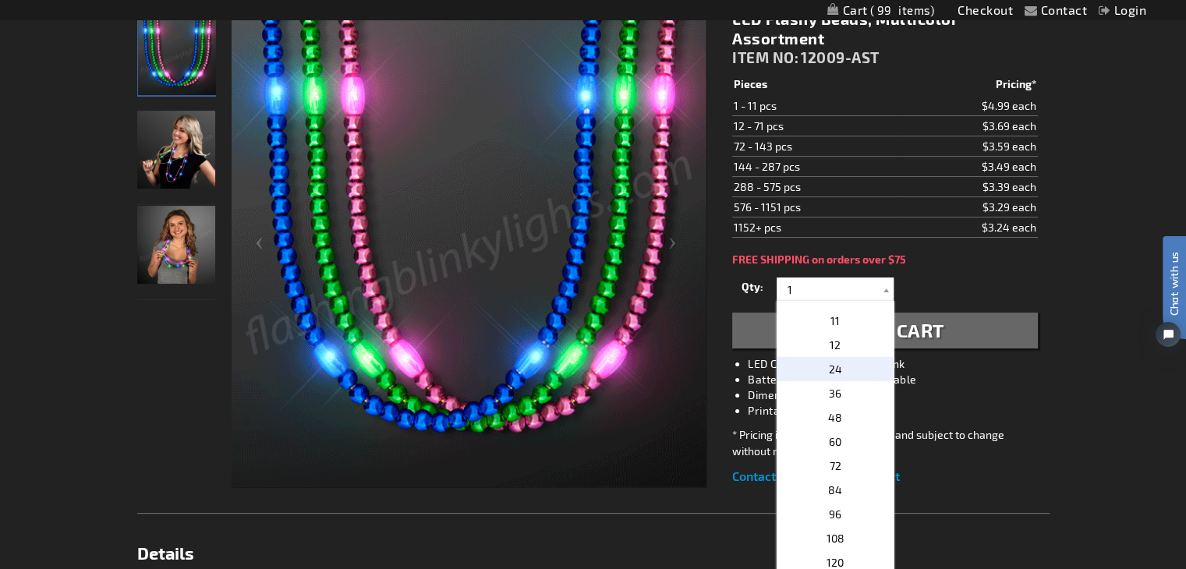
click at [830, 367] on span "24" at bounding box center [835, 369] width 13 height 13
type input "24"
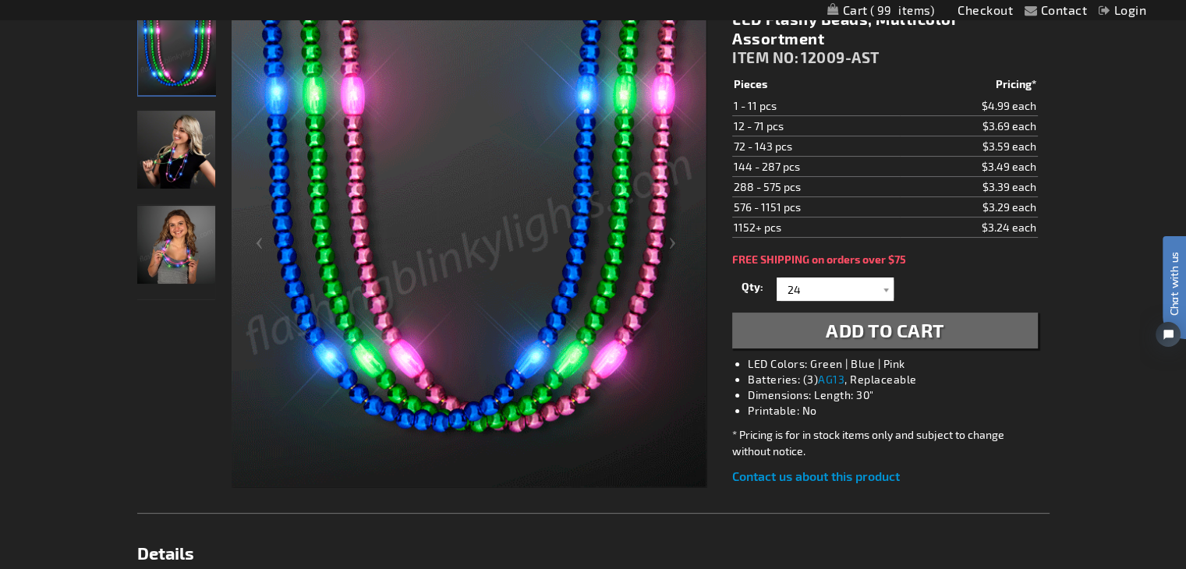
click at [842, 338] on span "Add to Cart" at bounding box center [885, 330] width 119 height 23
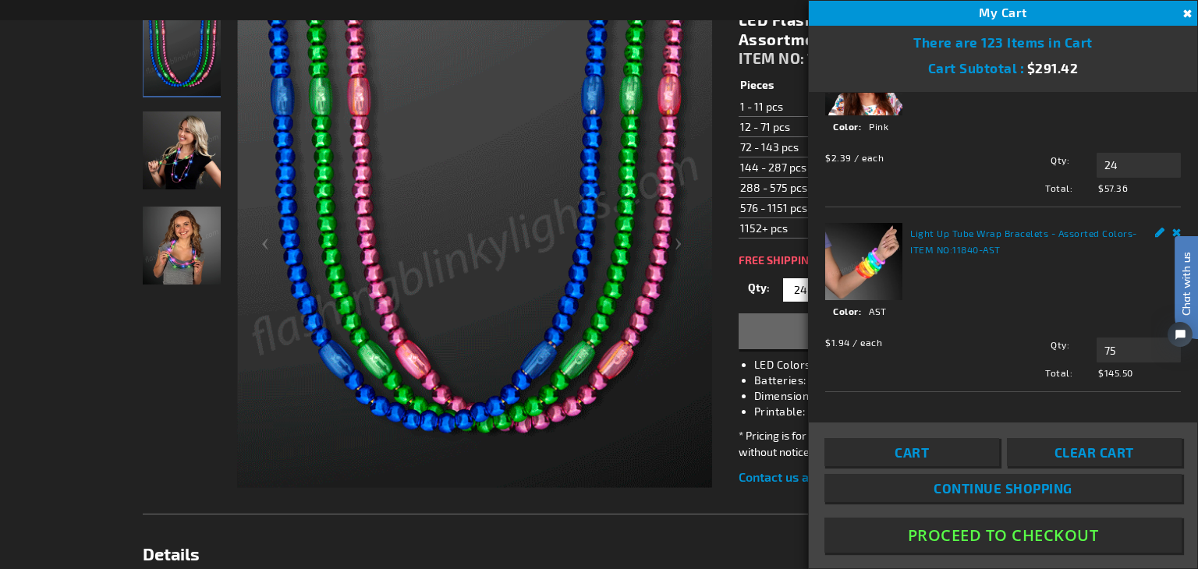
click at [168, 445] on div at bounding box center [182, 249] width 78 height 477
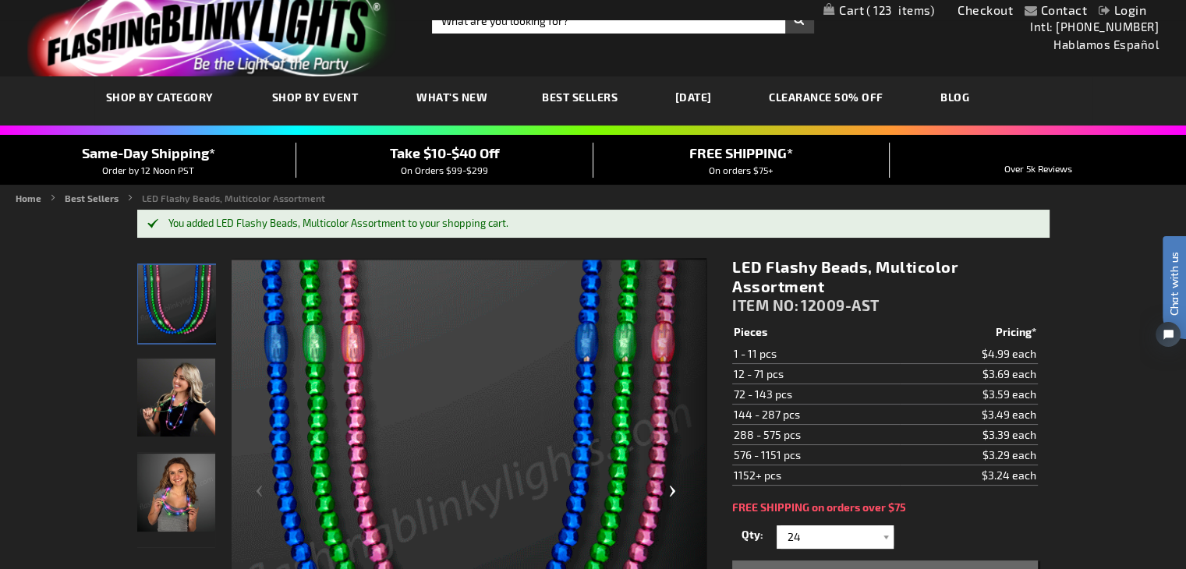
scroll to position [0, 0]
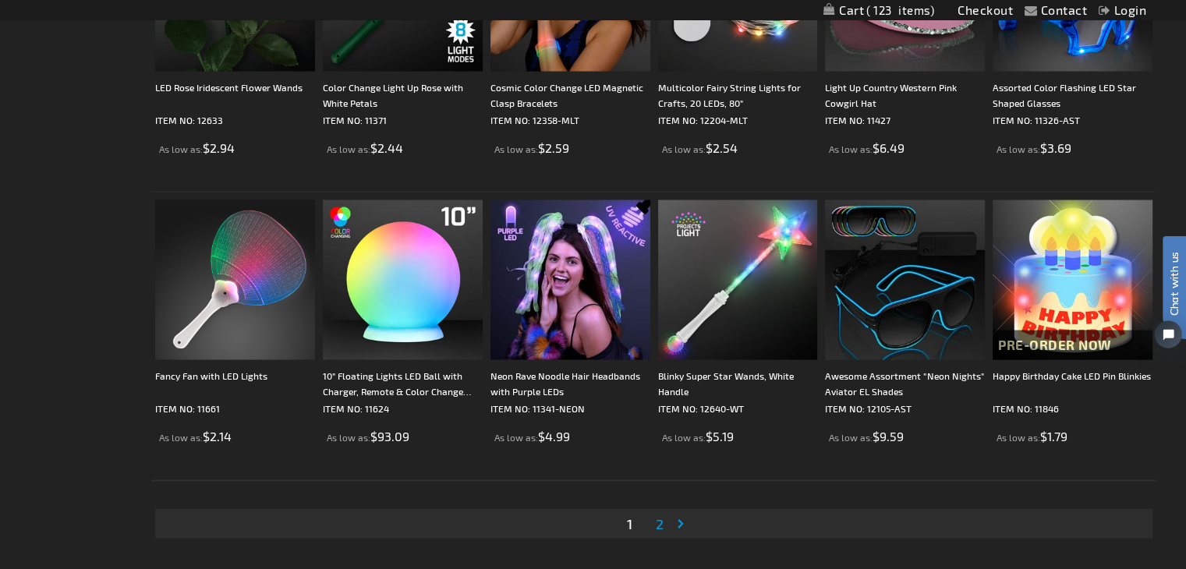
scroll to position [3198, 0]
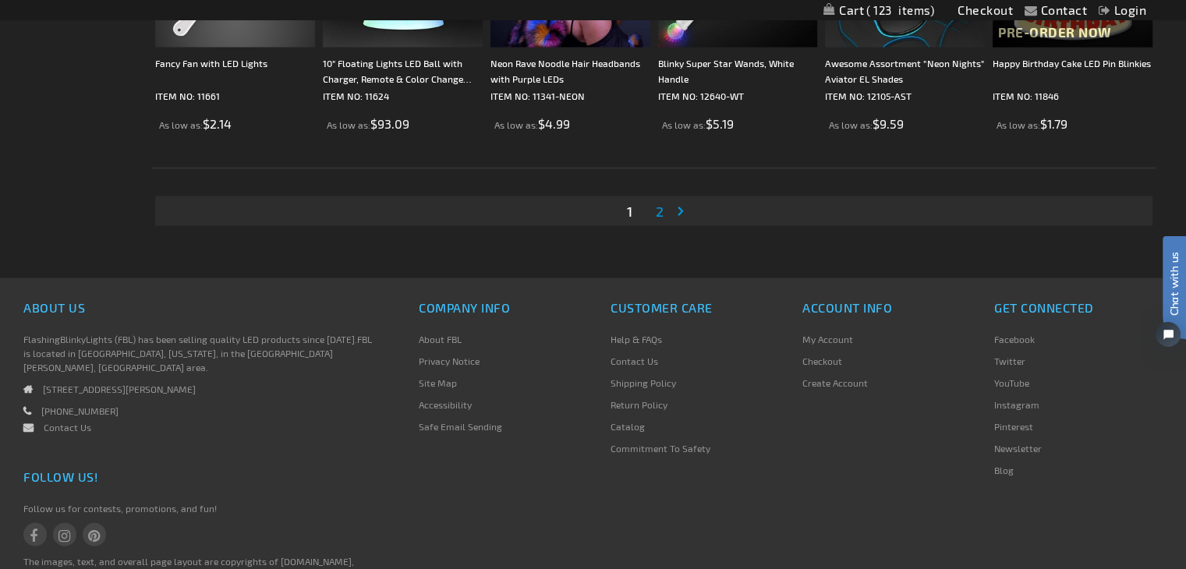
click at [682, 213] on link "Page Next" at bounding box center [684, 211] width 16 height 23
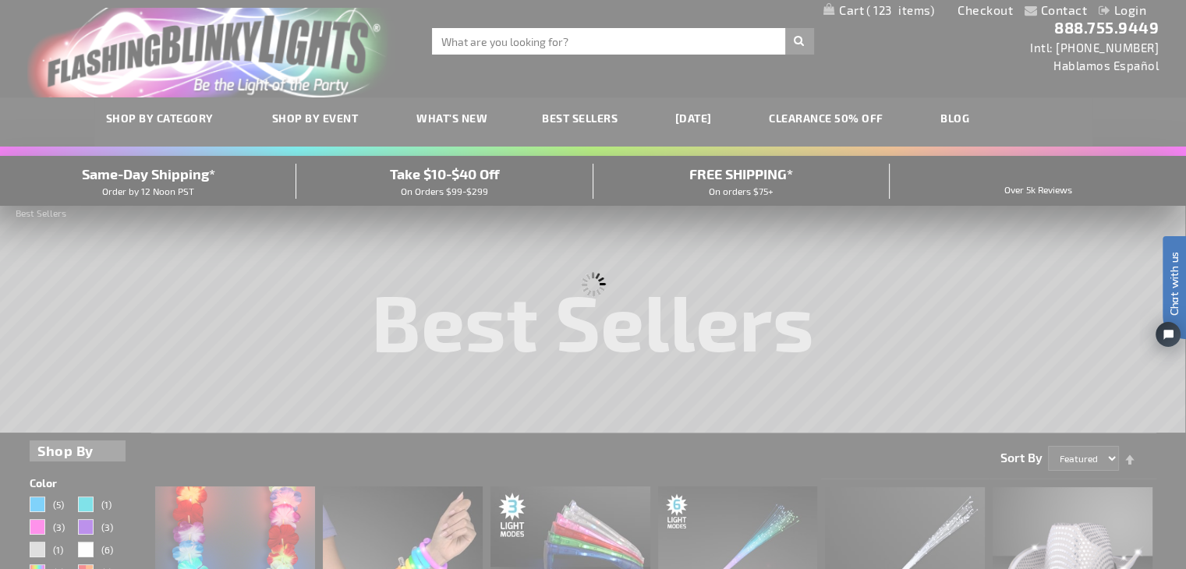
scroll to position [0, 0]
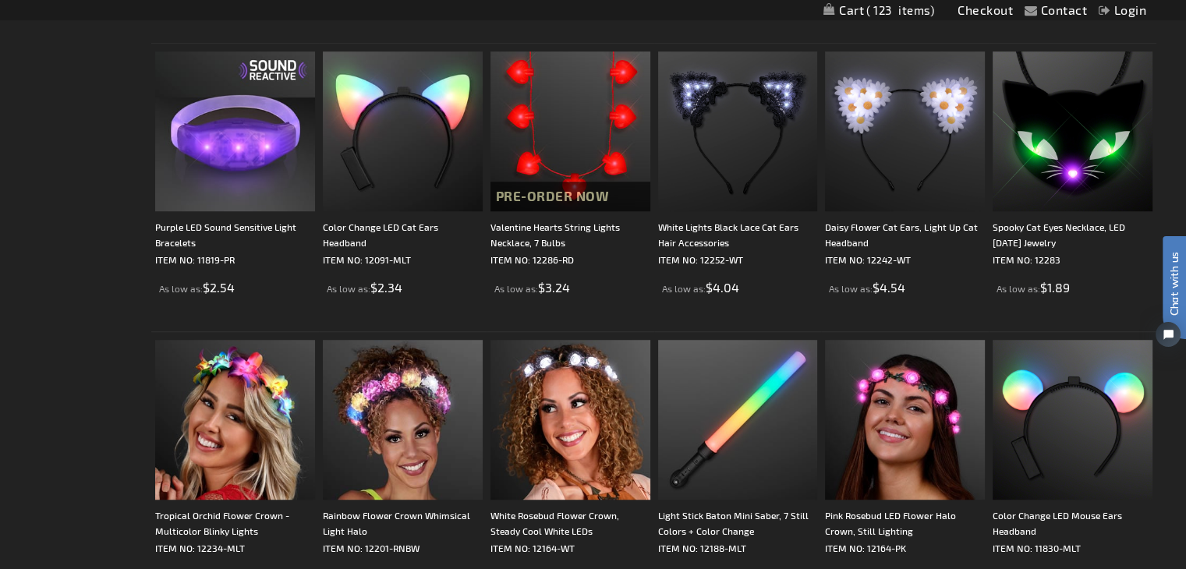
scroll to position [1092, 0]
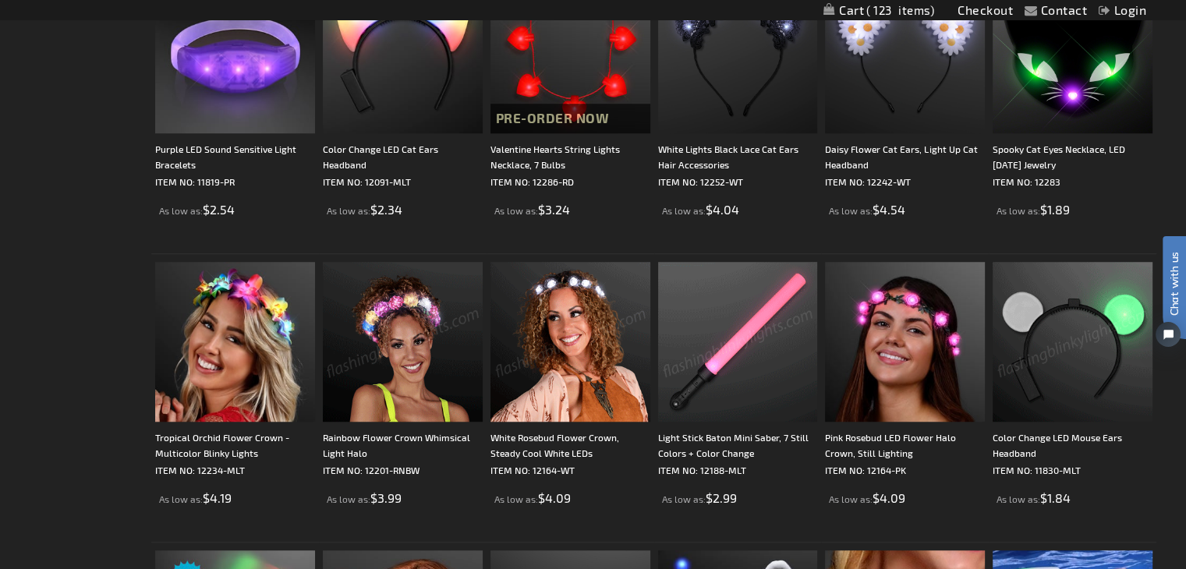
click at [371, 350] on img at bounding box center [403, 342] width 160 height 160
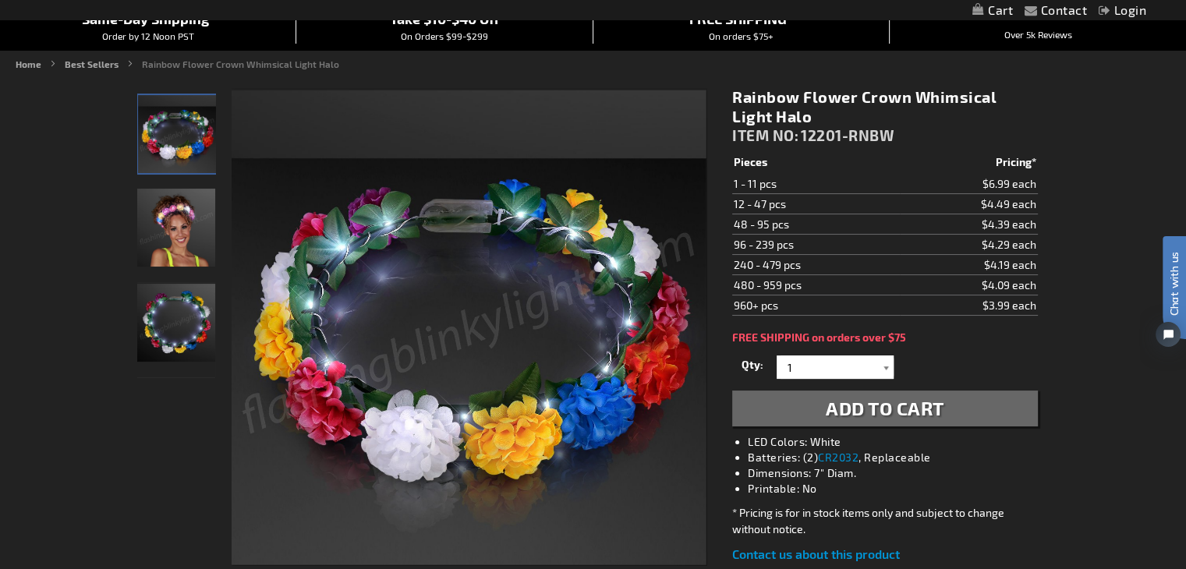
click at [878, 370] on div at bounding box center [886, 367] width 16 height 23
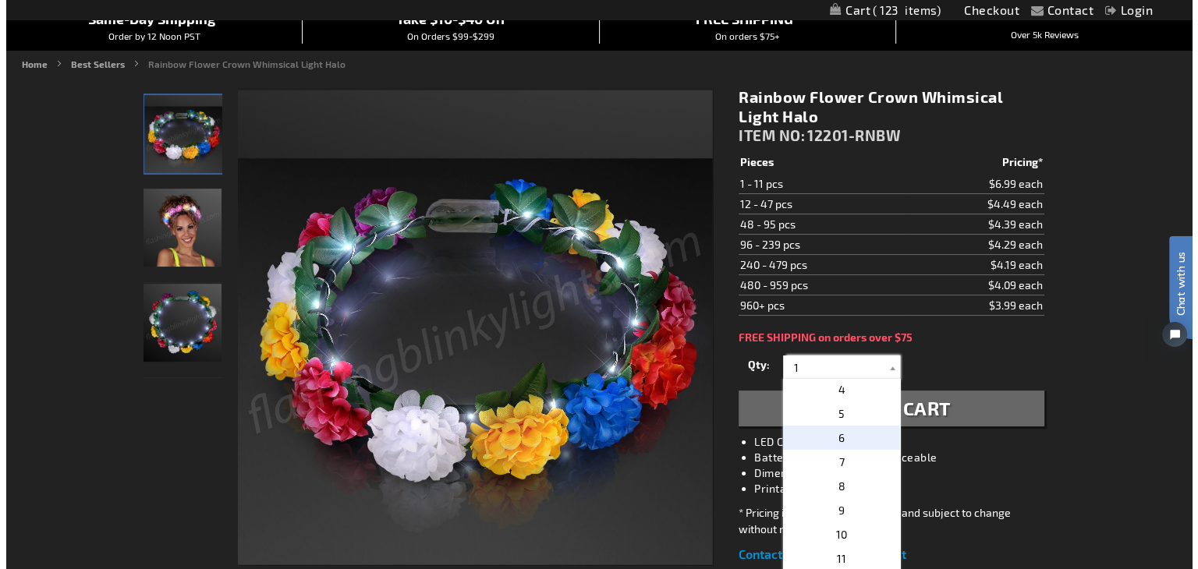
scroll to position [234, 0]
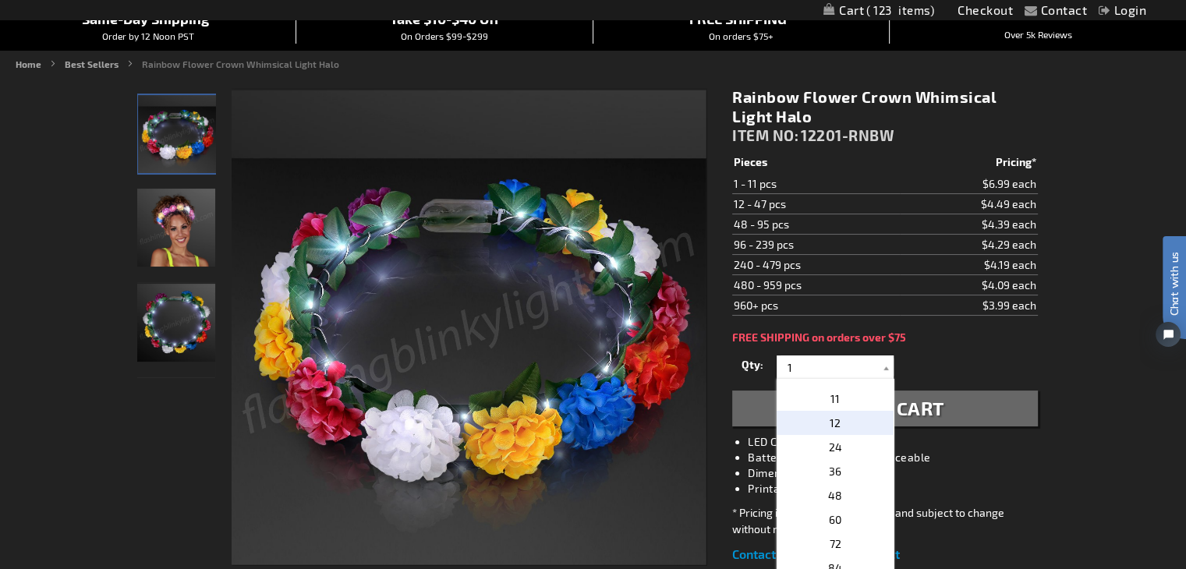
click at [852, 420] on p "12" at bounding box center [835, 423] width 117 height 24
type input "12"
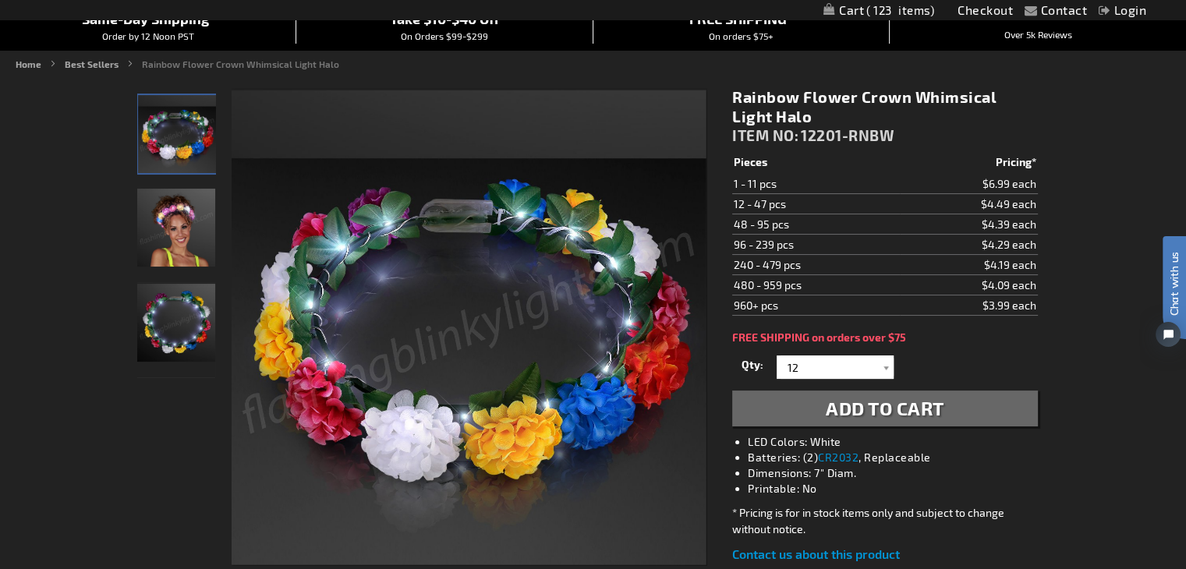
click at [898, 407] on span "Add to Cart" at bounding box center [885, 408] width 119 height 23
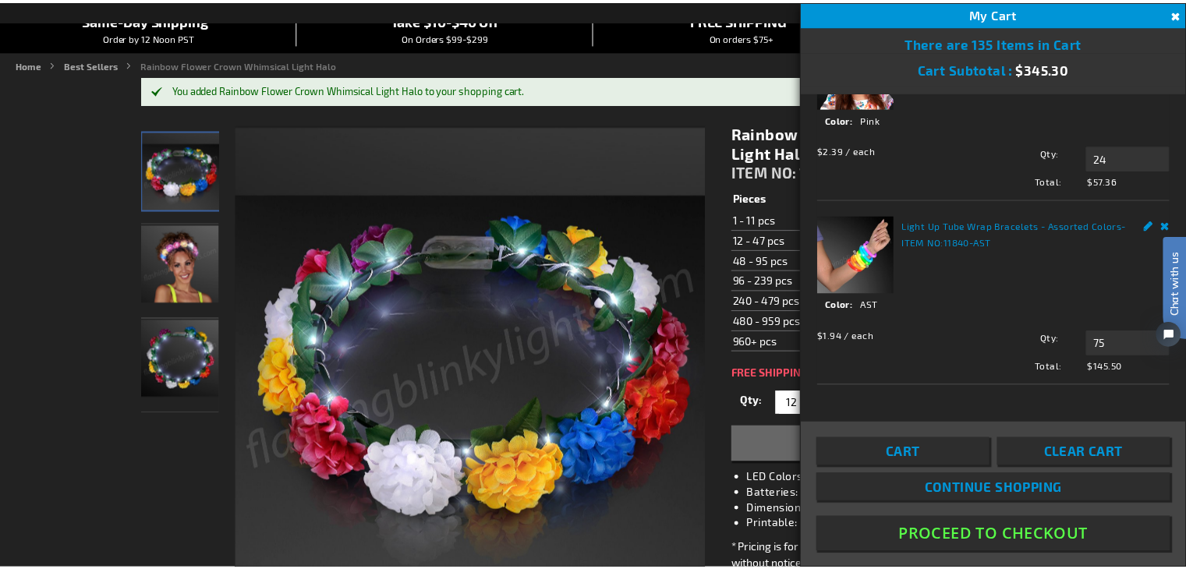
scroll to position [236, 0]
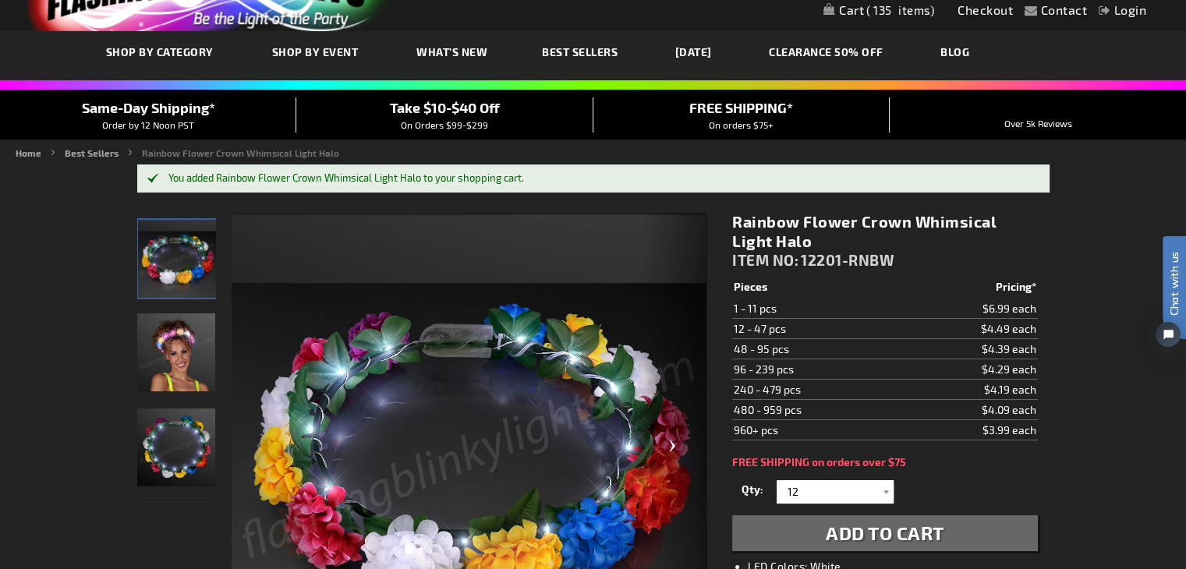
scroll to position [0, 0]
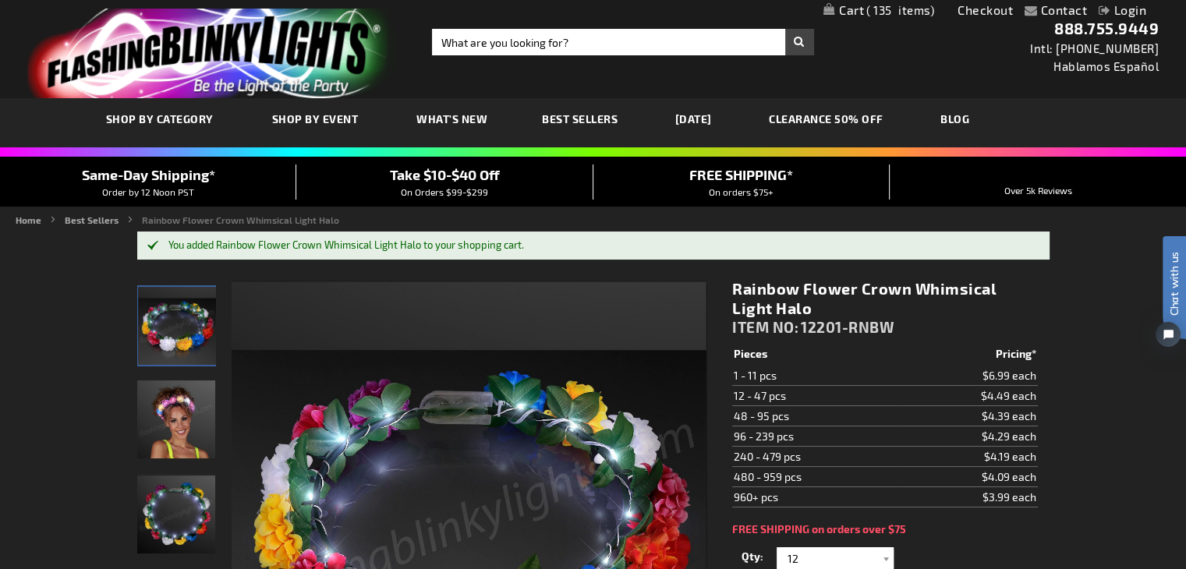
click at [465, 125] on span "What's New" at bounding box center [451, 118] width 71 height 13
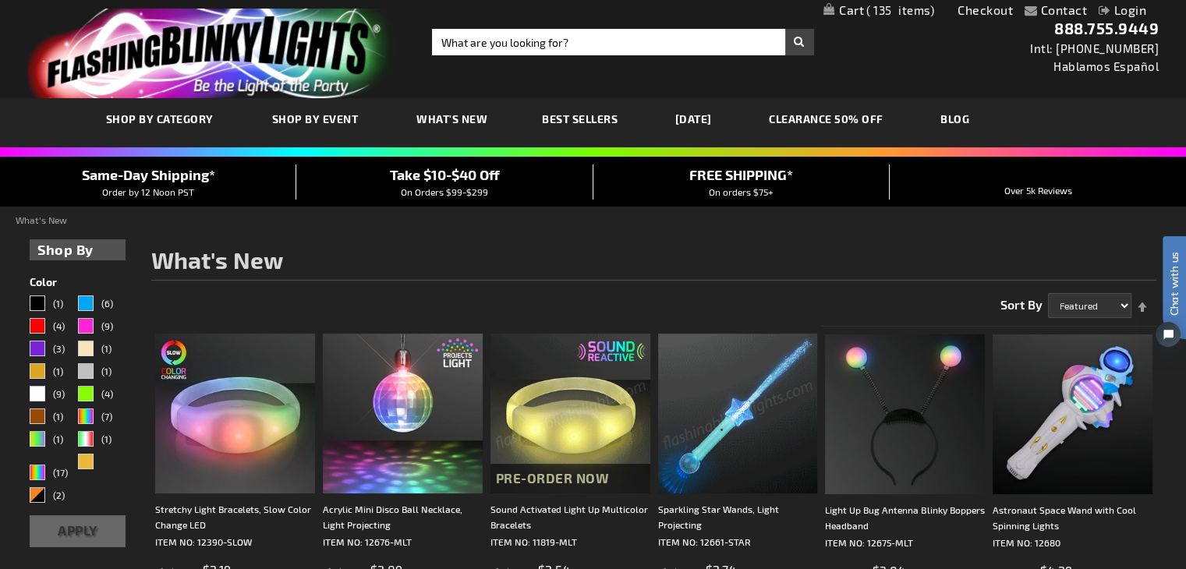
click at [892, 14] on span "135" at bounding box center [900, 10] width 68 height 14
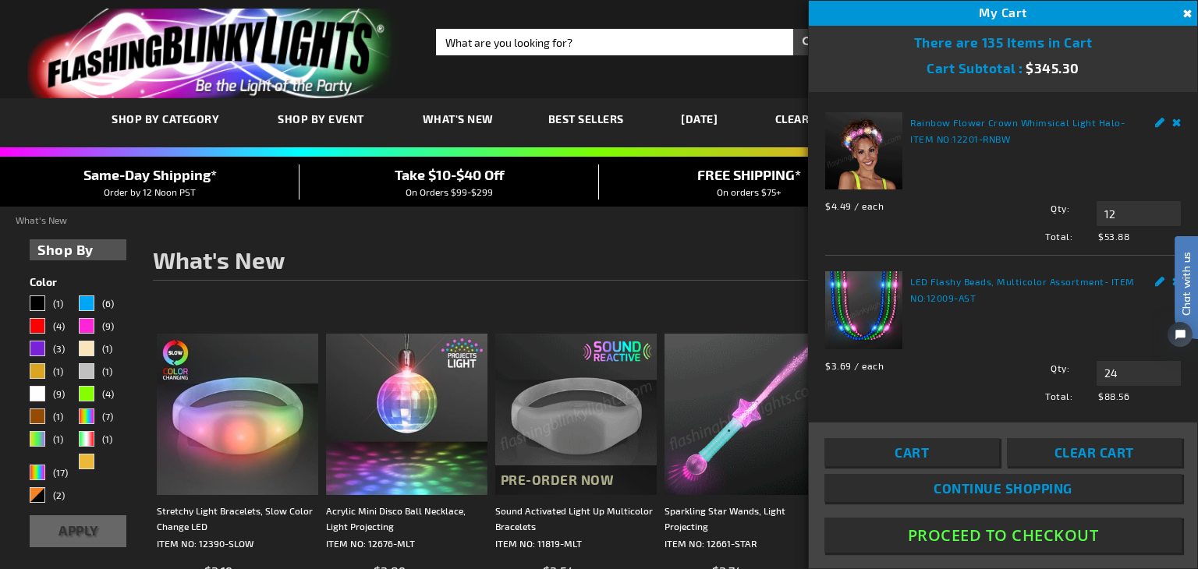
drag, startPoint x: 1185, startPoint y: 186, endPoint x: 1197, endPoint y: 225, distance: 40.0
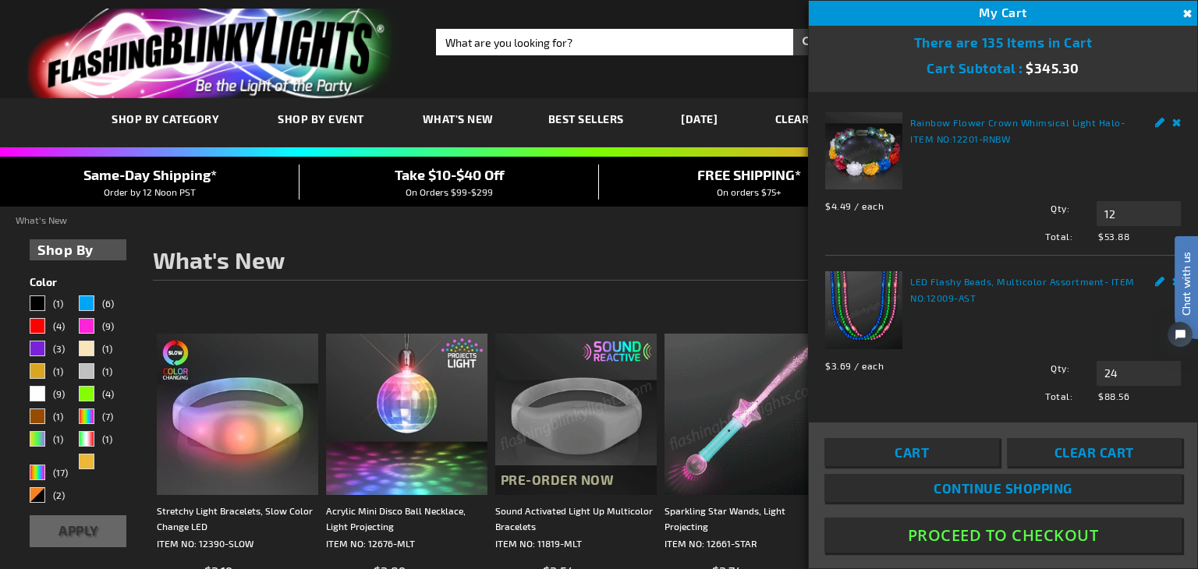
click at [1185, 225] on html "Chat with us" at bounding box center [1174, 284] width 47 height 273
drag, startPoint x: 1187, startPoint y: 177, endPoint x: 1188, endPoint y: 223, distance: 46.0
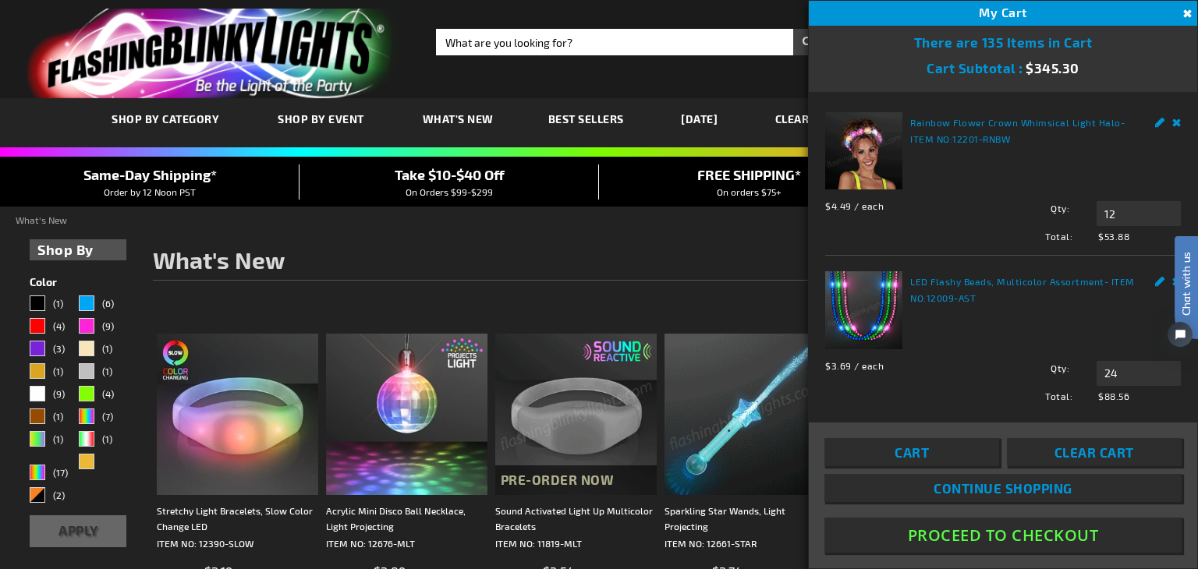
click at [1185, 223] on html "Chat with us" at bounding box center [1174, 284] width 47 height 273
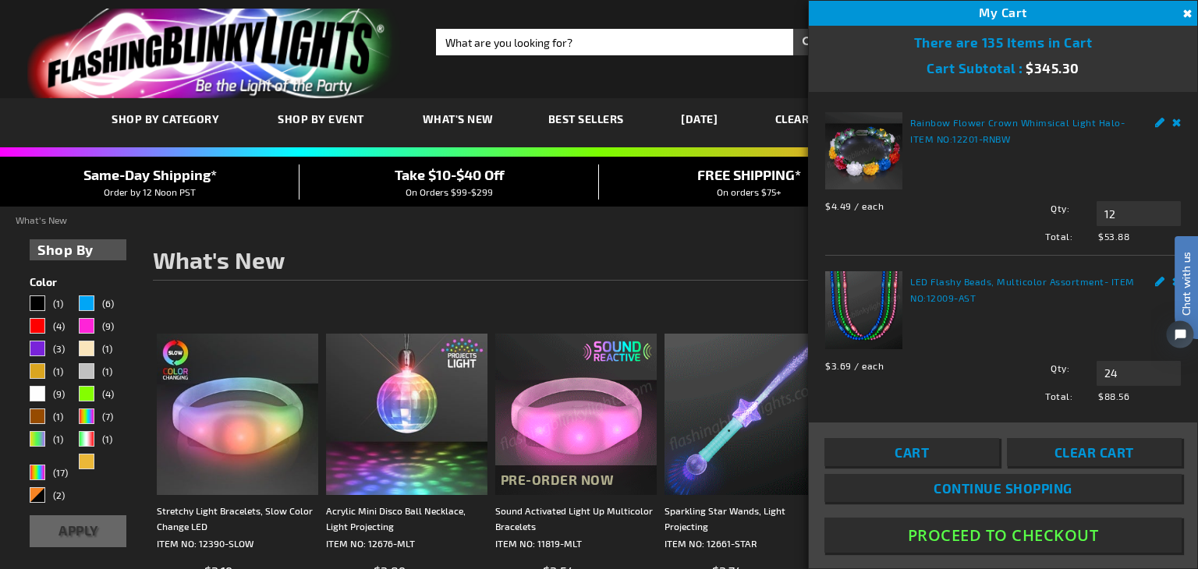
drag, startPoint x: 1185, startPoint y: 194, endPoint x: 1197, endPoint y: 246, distance: 52.8
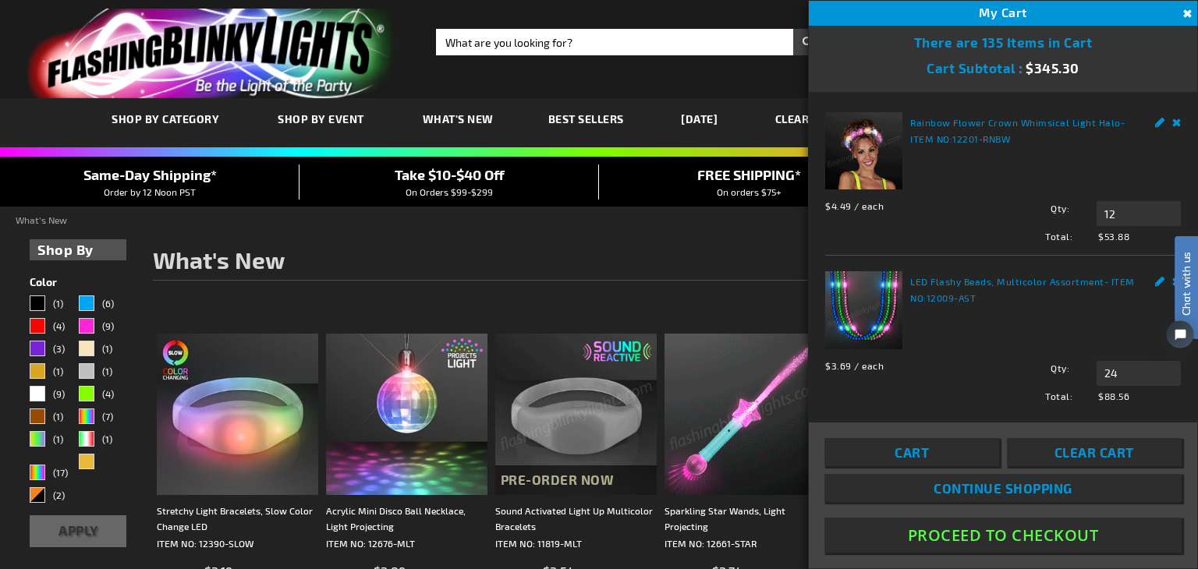
click at [1185, 250] on html "Chat with us" at bounding box center [1174, 284] width 47 height 273
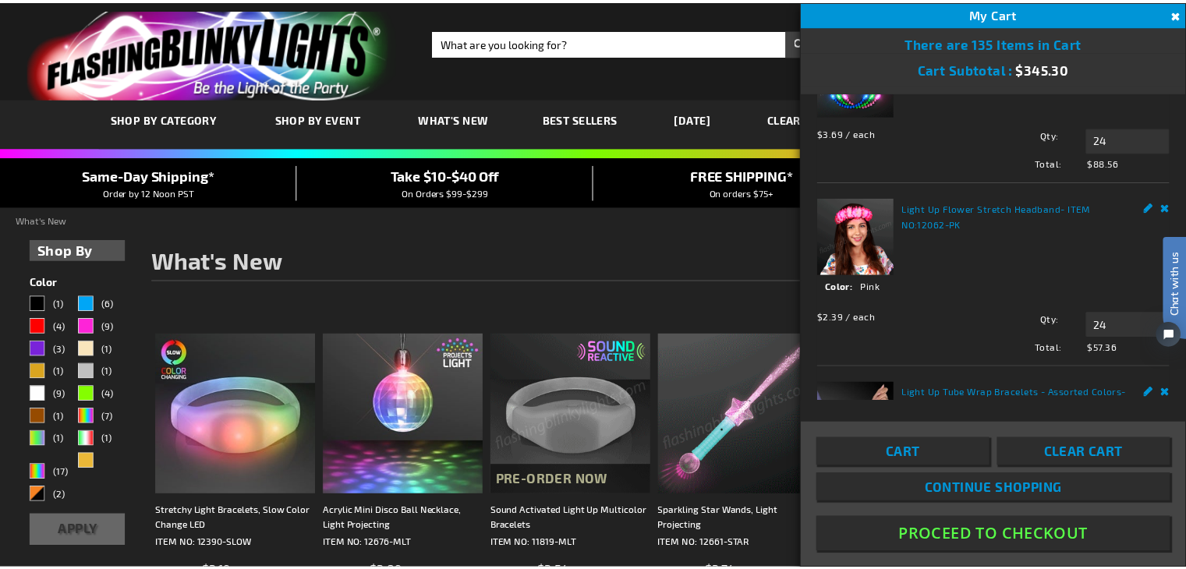
scroll to position [312, 0]
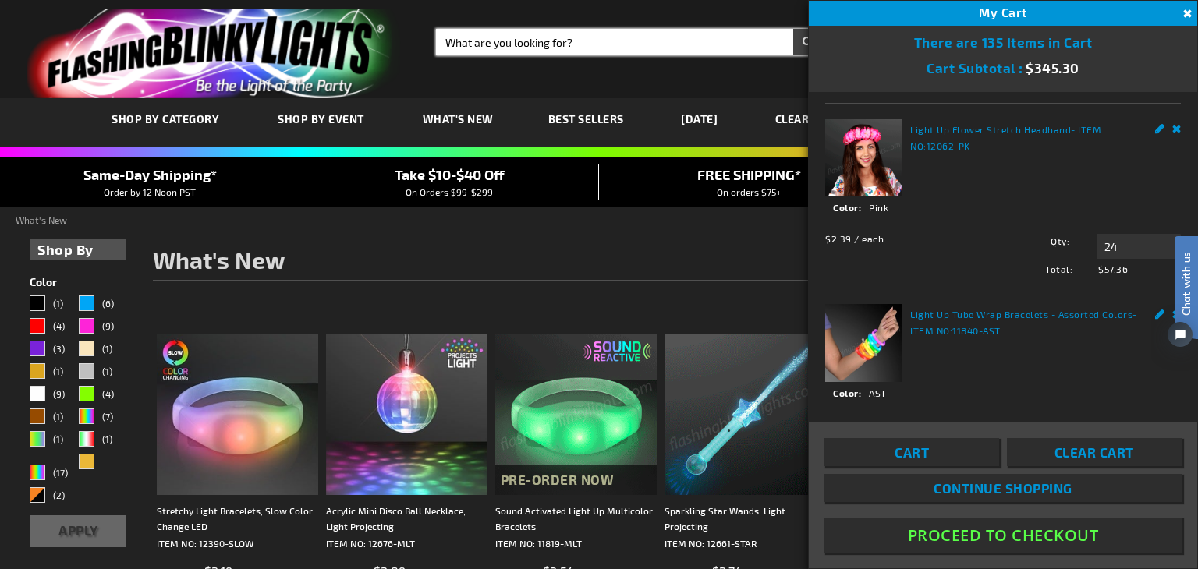
click at [491, 47] on input "Search" at bounding box center [629, 42] width 386 height 27
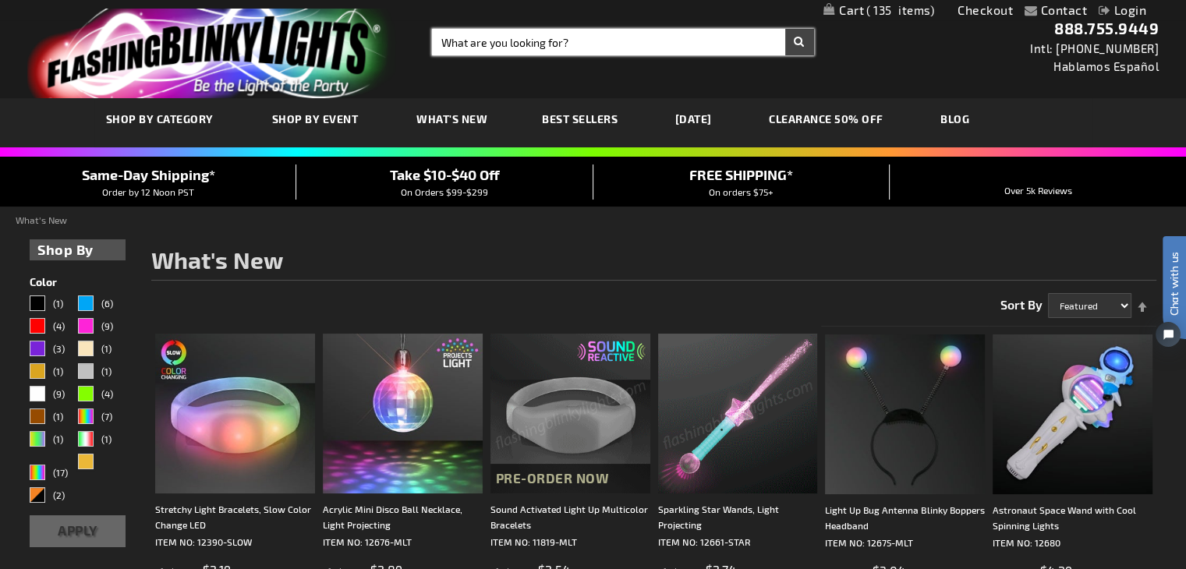
click at [491, 47] on input "Search" at bounding box center [623, 42] width 382 height 27
type input "bracelets"
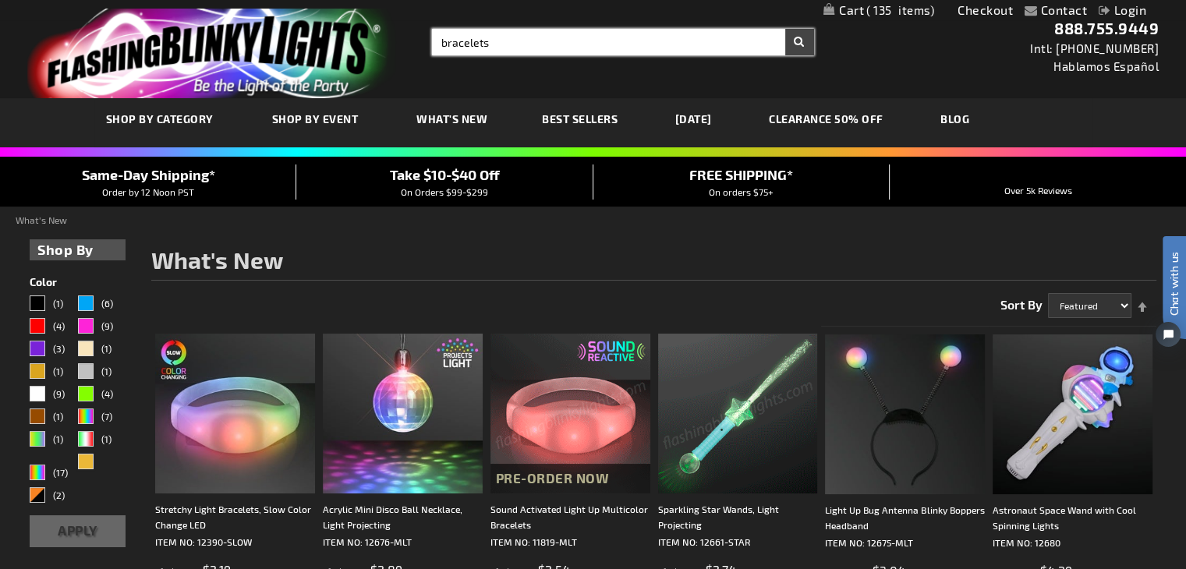
click at [785, 29] on button "Search" at bounding box center [799, 42] width 29 height 27
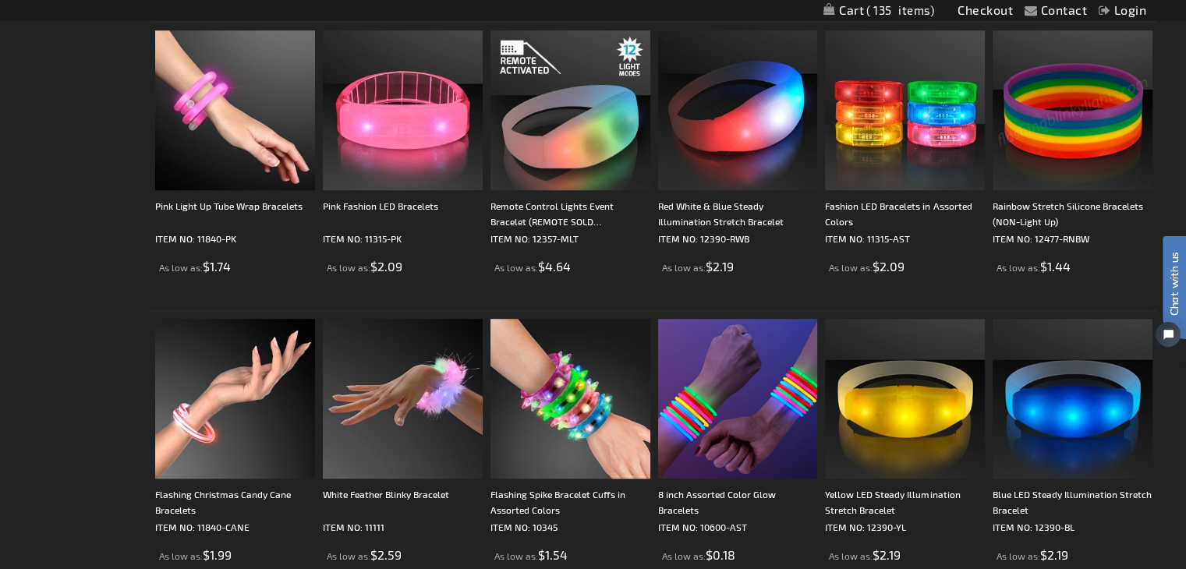
scroll to position [1248, 0]
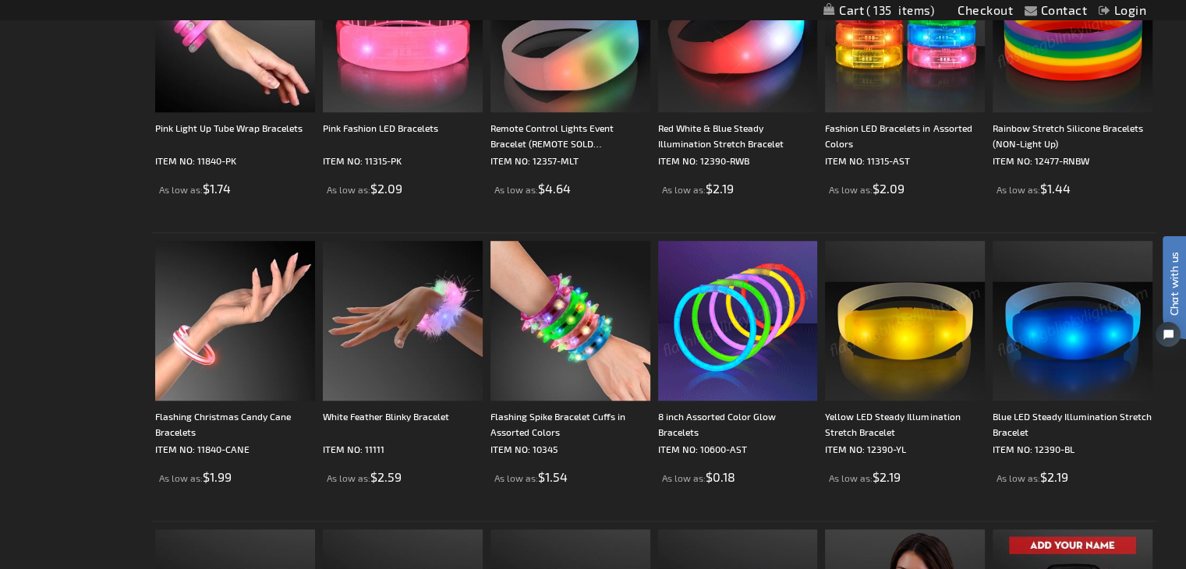
click at [753, 322] on img at bounding box center [738, 321] width 160 height 160
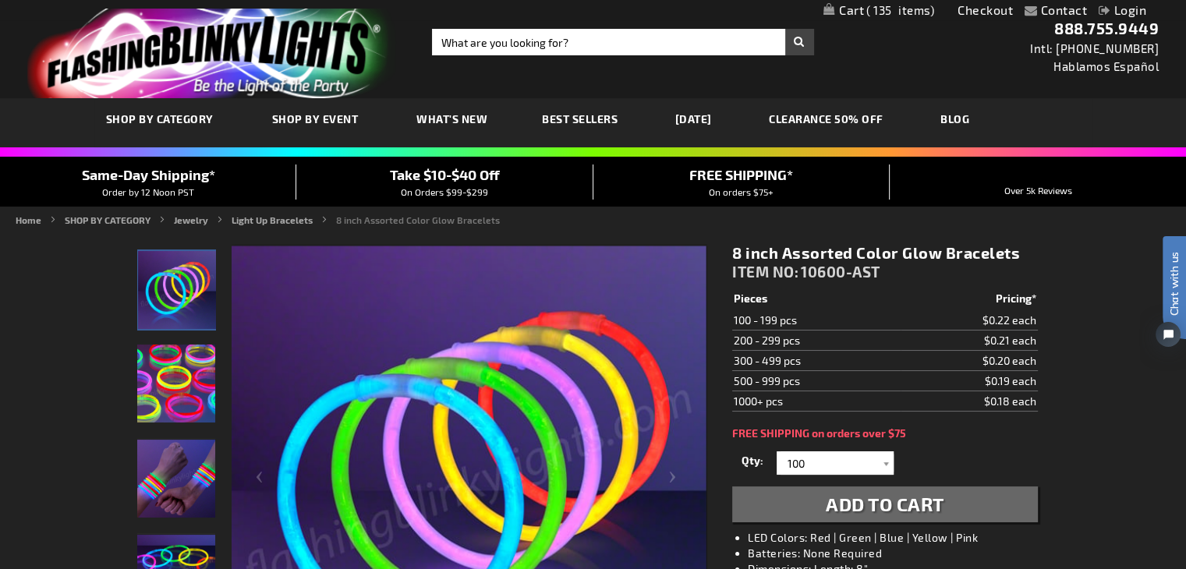
click at [889, 503] on span "Add to Cart" at bounding box center [885, 504] width 119 height 23
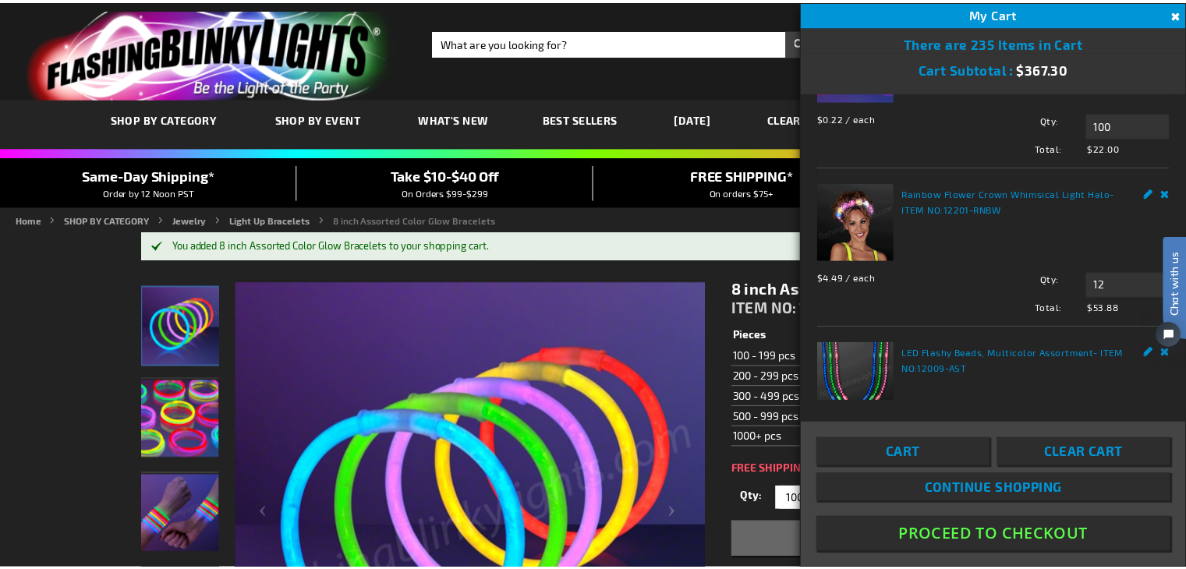
scroll to position [3, 0]
